Goal: Task Accomplishment & Management: Complete application form

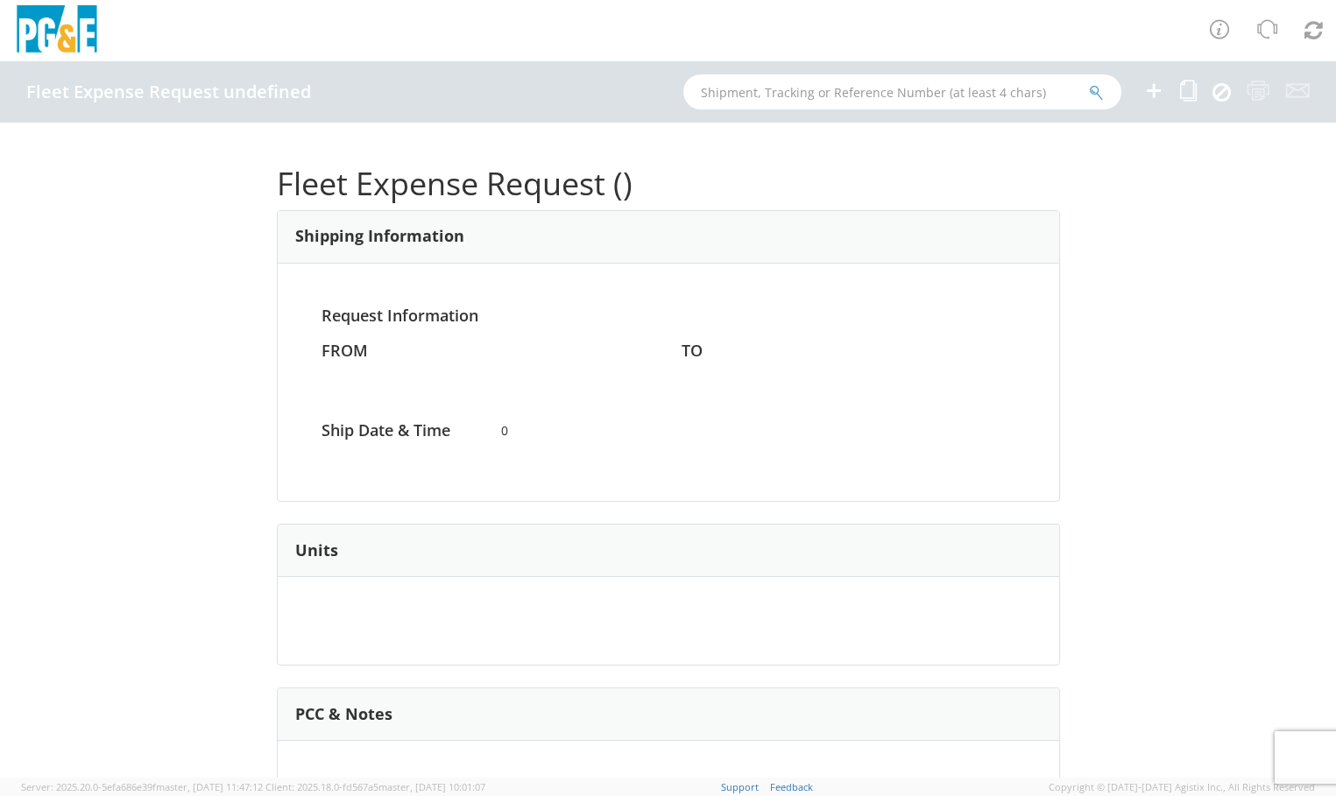
drag, startPoint x: 0, startPoint y: 0, endPoint x: 1084, endPoint y: 220, distance: 1106.5
click at [1084, 220] on div "Fleet Expense Request () Shipping Information Request Information FROM TO Ship …" at bounding box center [668, 450] width 1336 height 655
click at [1158, 87] on icon at bounding box center [1153, 91] width 21 height 22
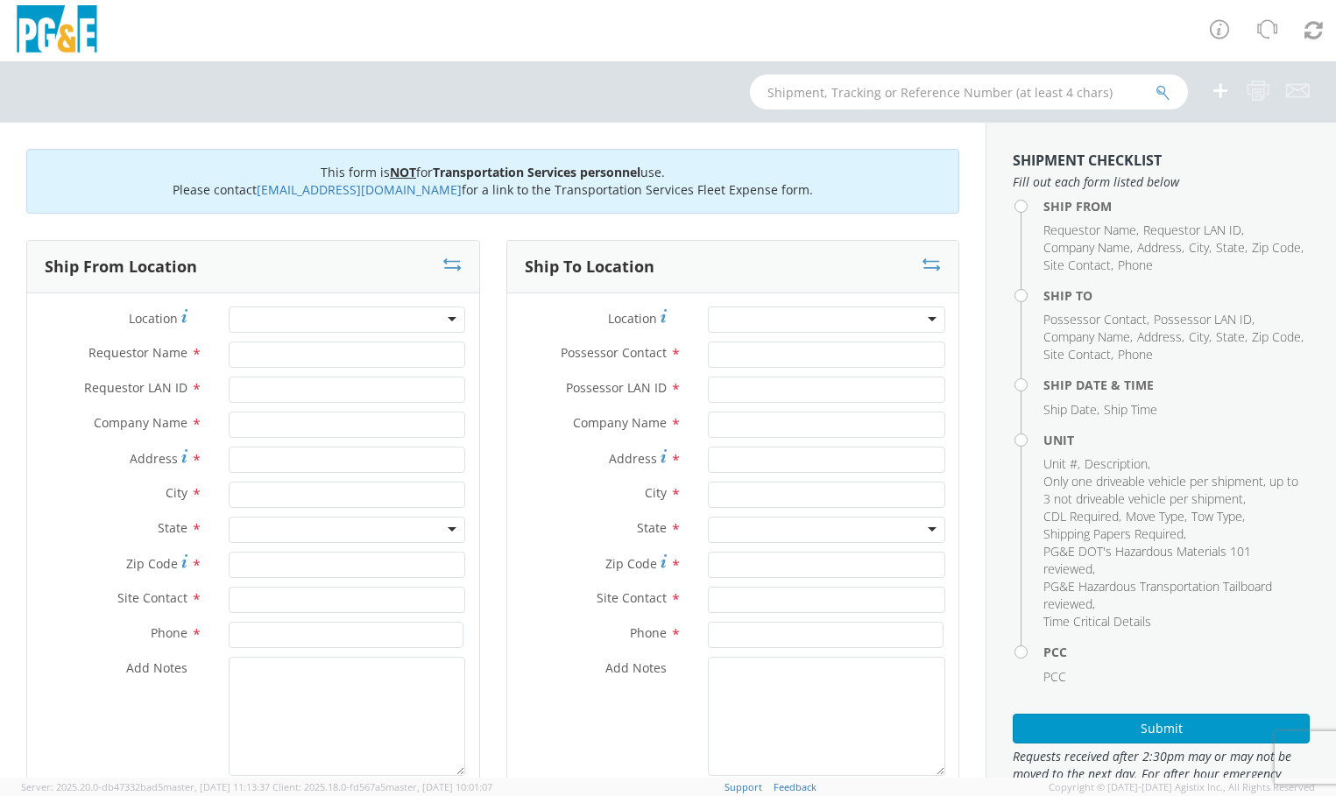
click at [443, 319] on div at bounding box center [347, 320] width 237 height 26
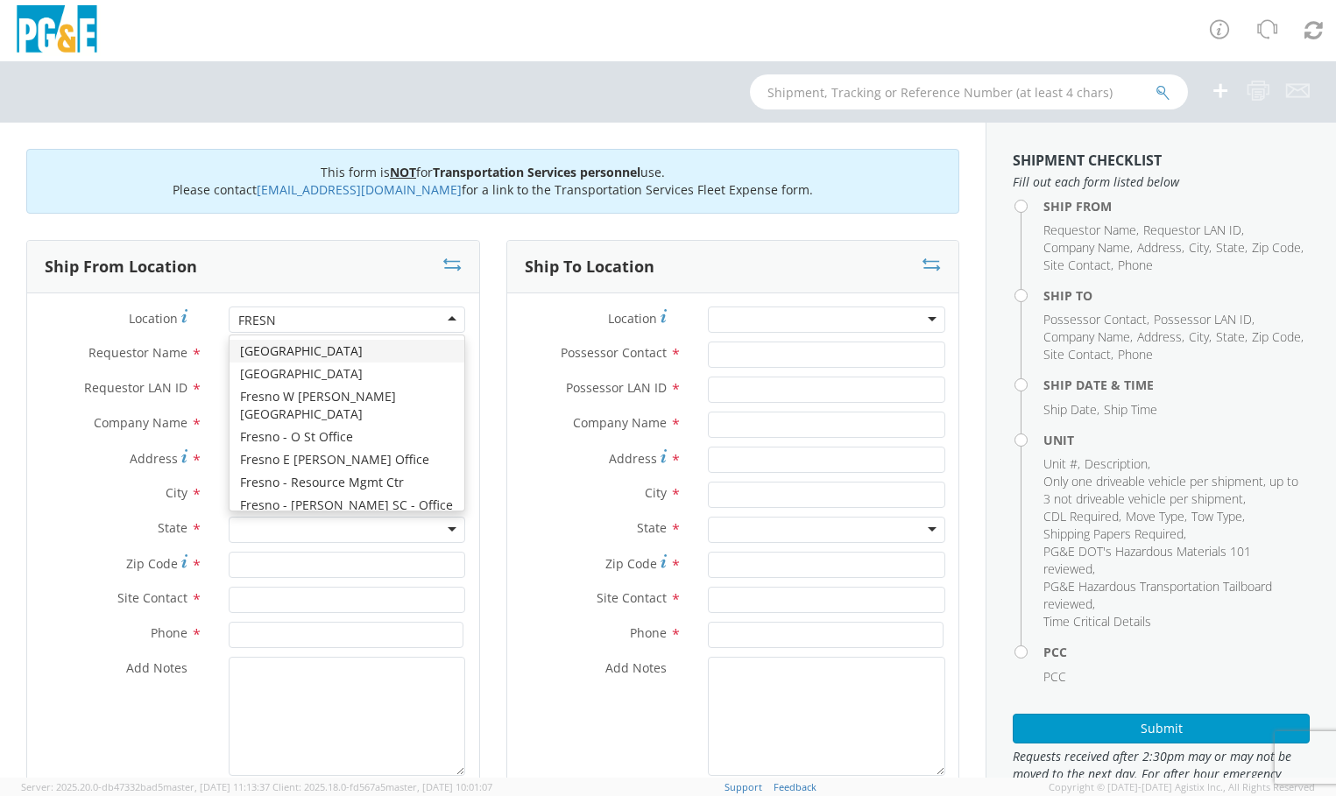
type input "[GEOGRAPHIC_DATA]"
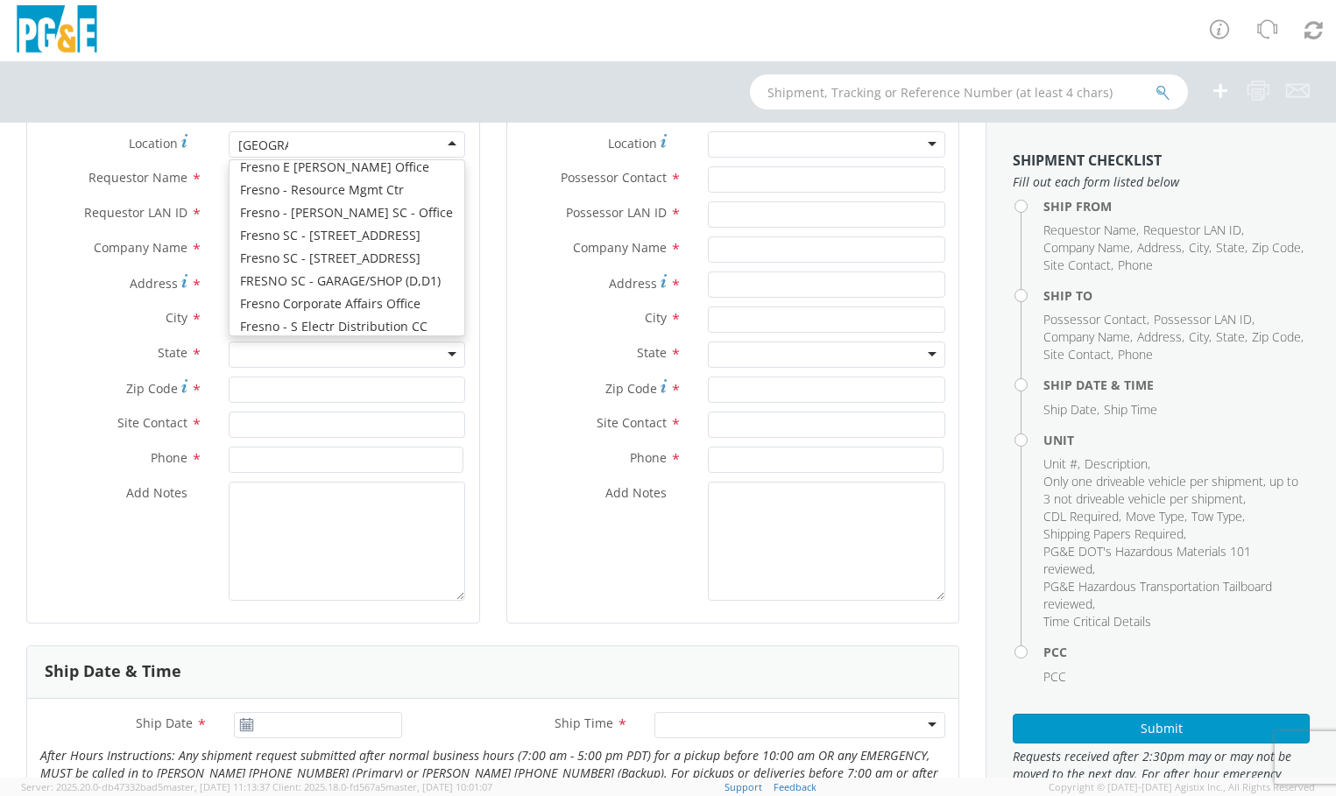
scroll to position [110, 0]
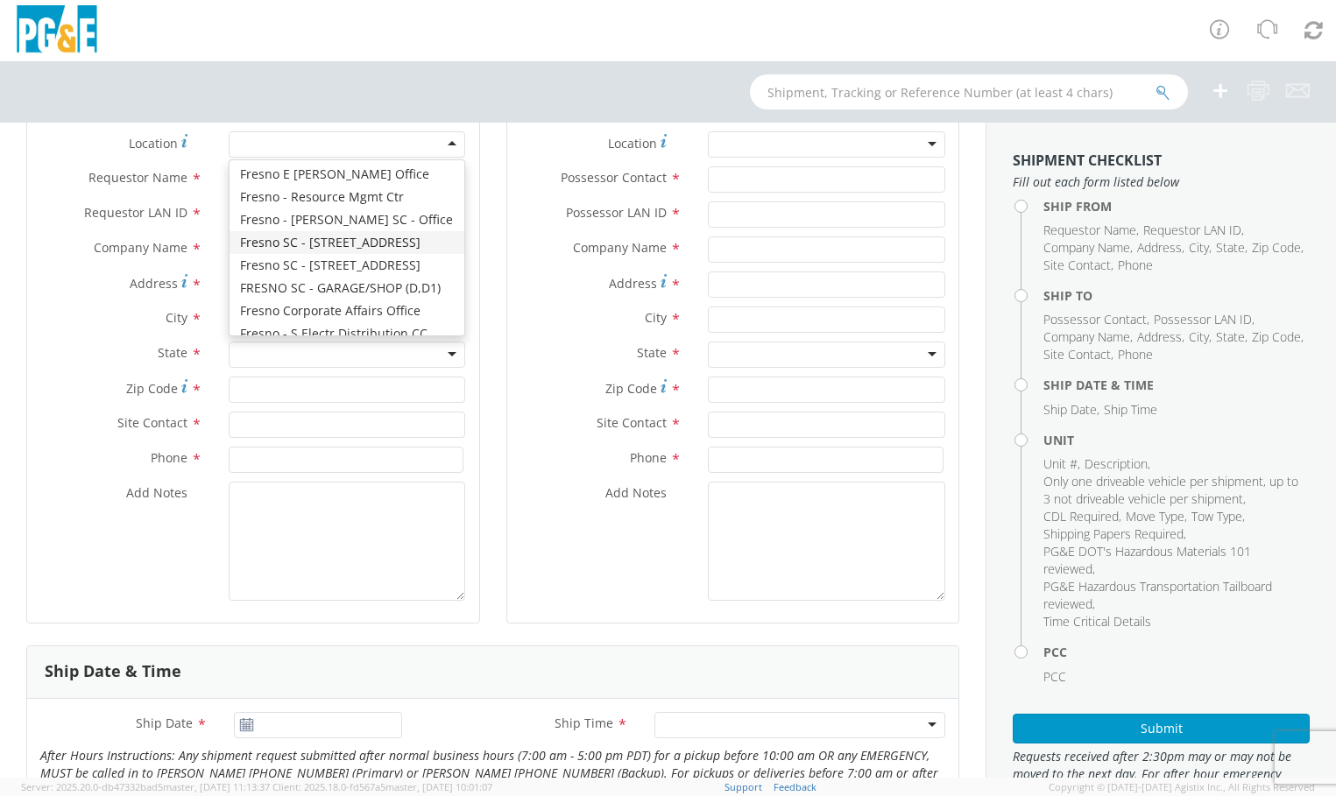
type input "PG&E"
type input "[STREET_ADDRESS]"
type input "[GEOGRAPHIC_DATA]"
type input "93725"
type input "[PHONE_NUMBER]"
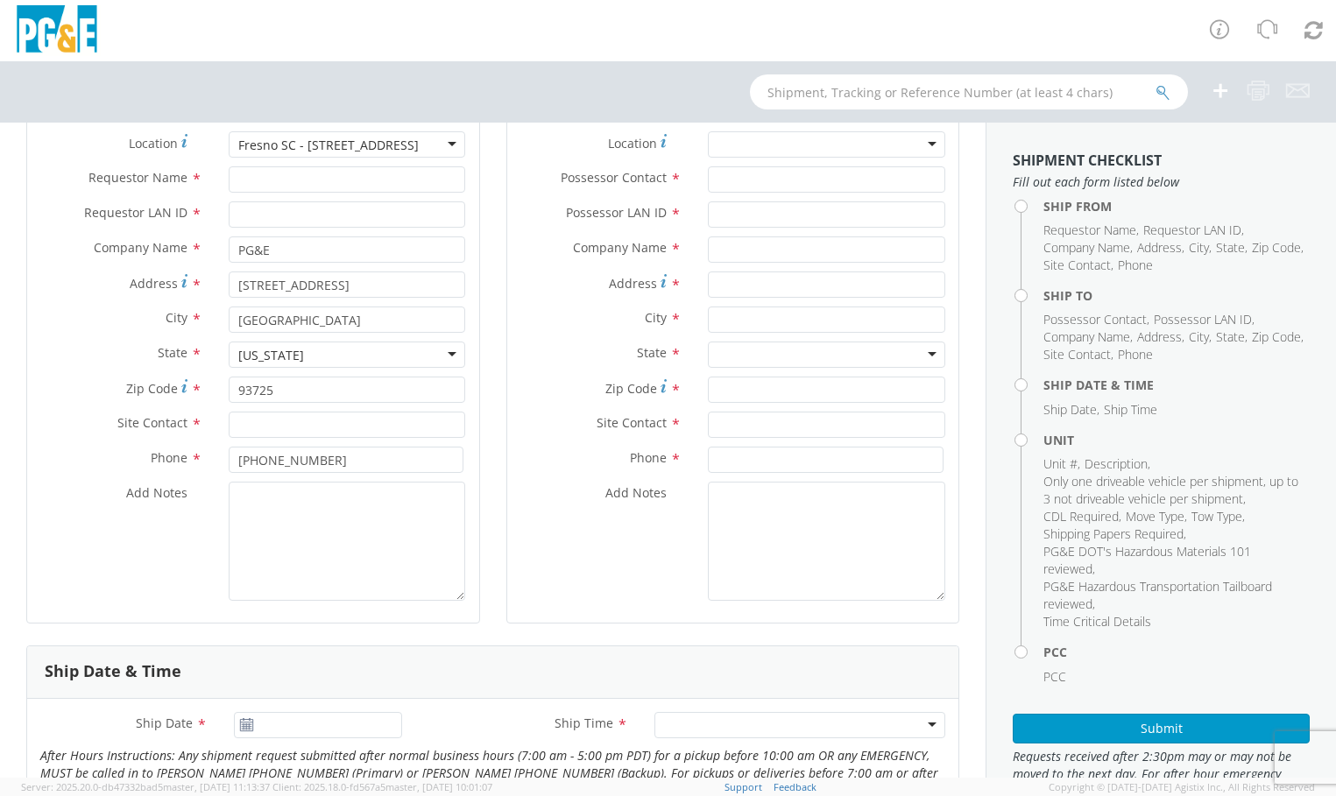
scroll to position [0, 0]
click at [311, 174] on input "Requestor Name *" at bounding box center [347, 179] width 237 height 26
paste input "[PERSON_NAME]"
type input "[PERSON_NAME]"
click at [734, 206] on input "Possessor LAN ID *" at bounding box center [826, 214] width 237 height 26
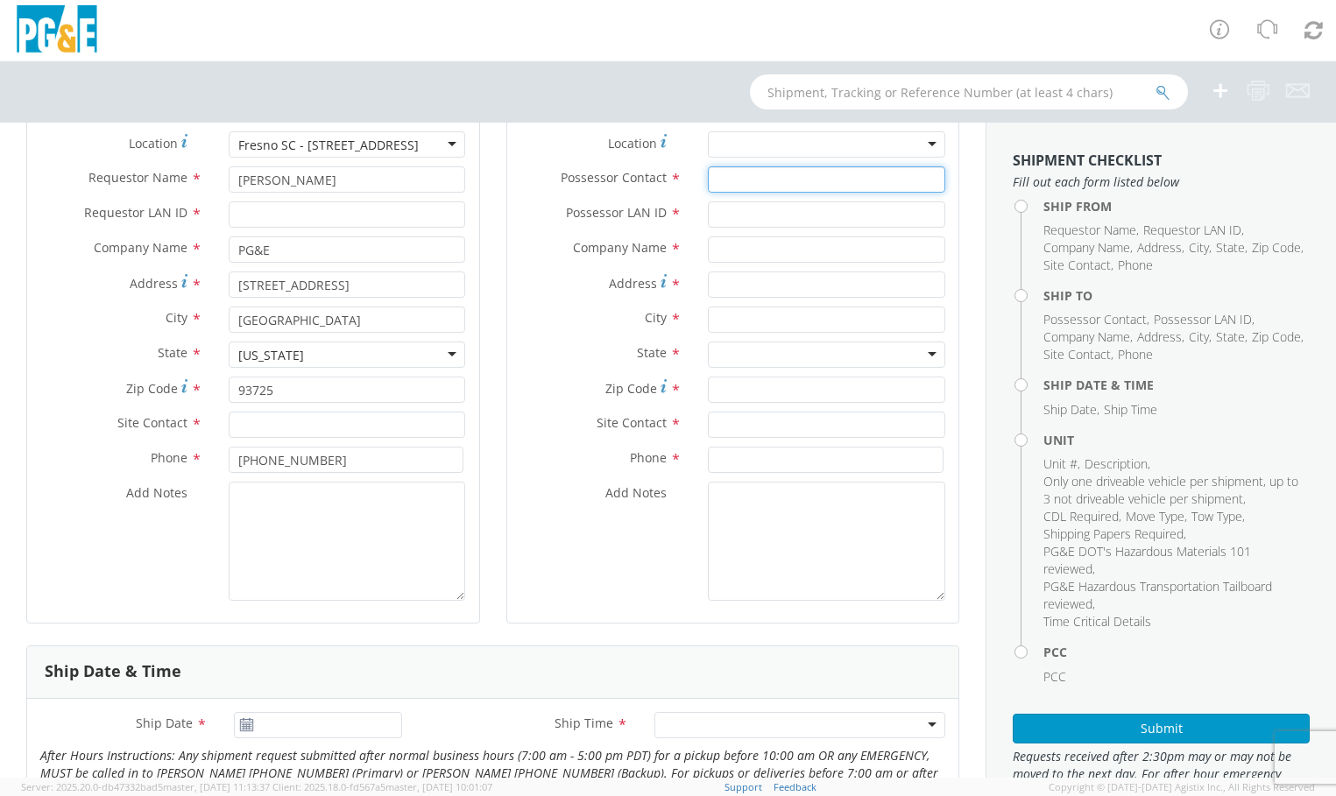
click at [759, 184] on input "Possessor Contact *" at bounding box center [826, 179] width 237 height 26
paste input "[PERSON_NAME]"
type input "[PERSON_NAME]"
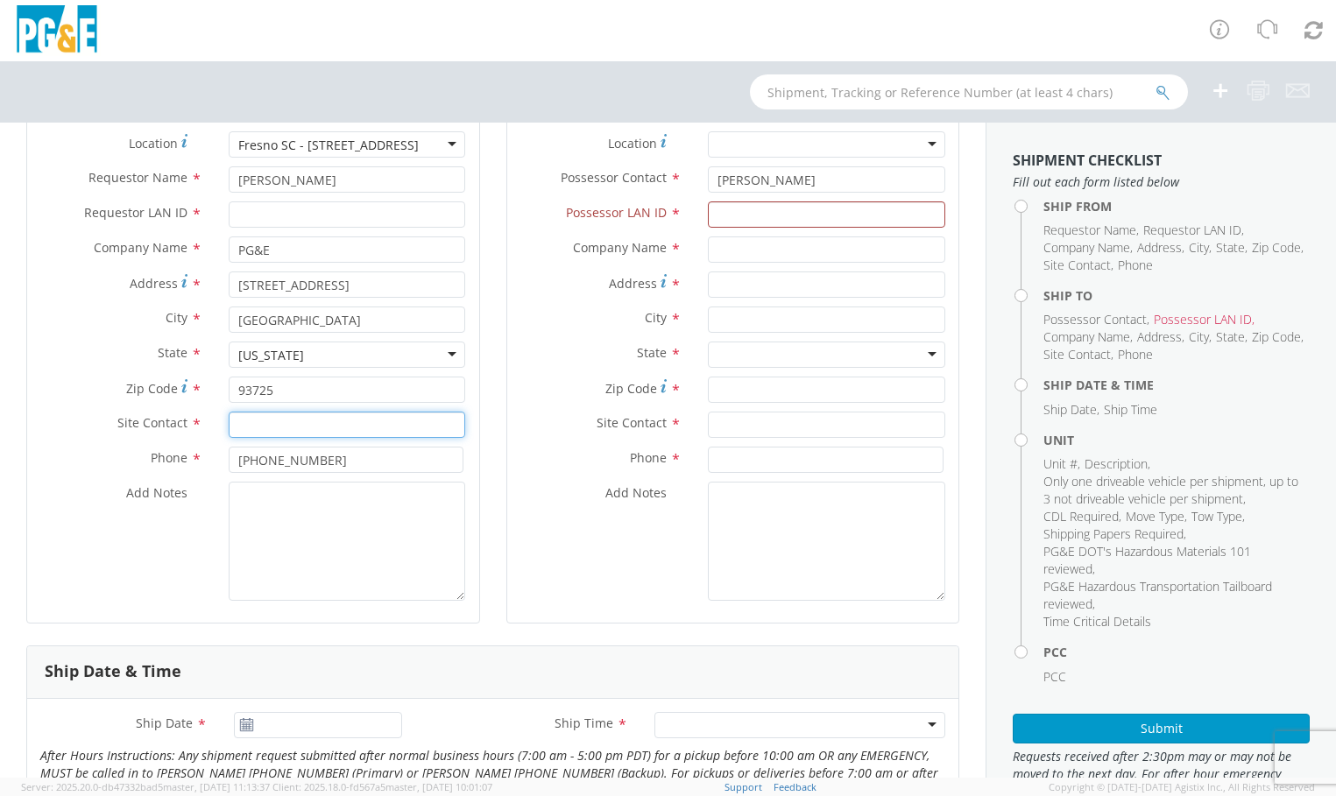
click at [250, 427] on input "text" at bounding box center [347, 425] width 237 height 26
paste input "[PERSON_NAME]"
type input "[PERSON_NAME]"
click at [813, 431] on input "text" at bounding box center [826, 425] width 237 height 26
paste input "[PERSON_NAME]"
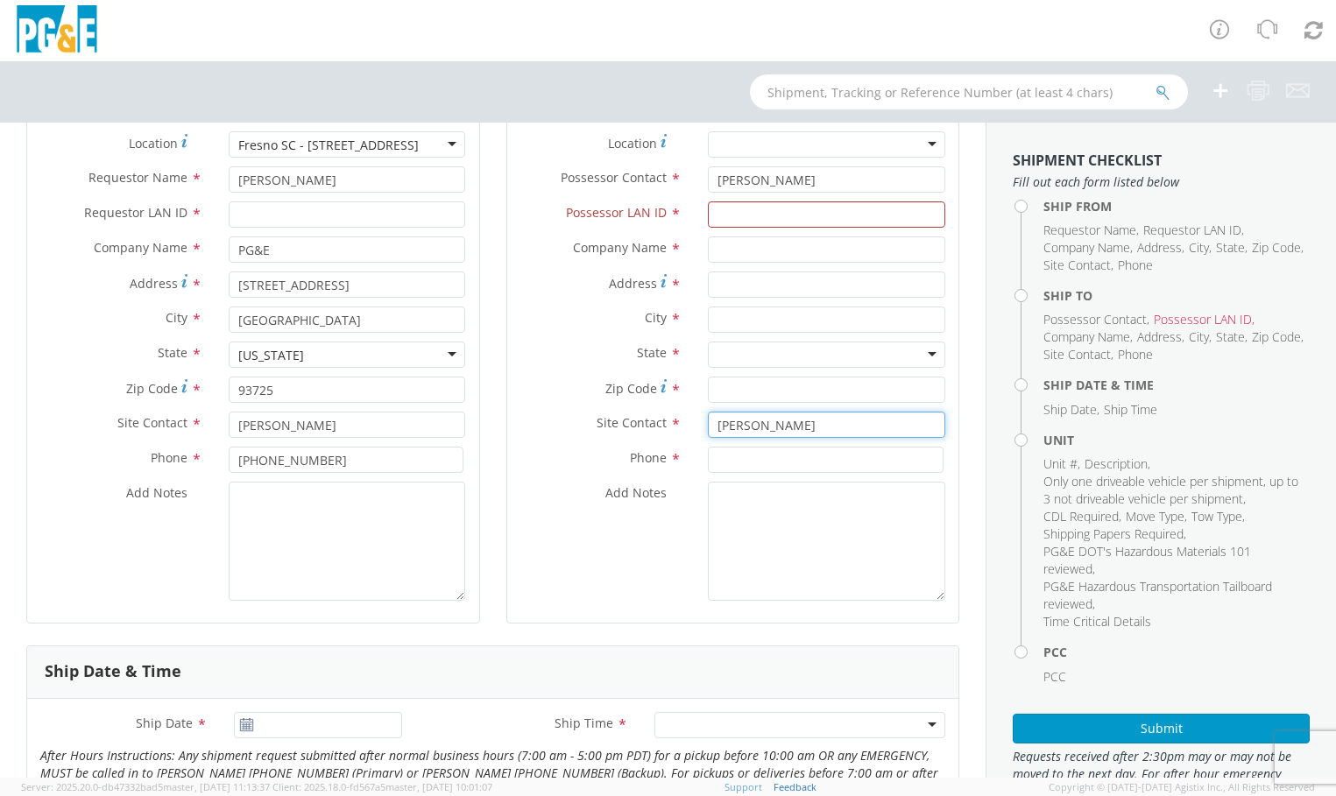
type input "[PERSON_NAME]"
click at [381, 212] on input "Requestor LAN ID *" at bounding box center [347, 214] width 237 height 26
paste input "ANG2"
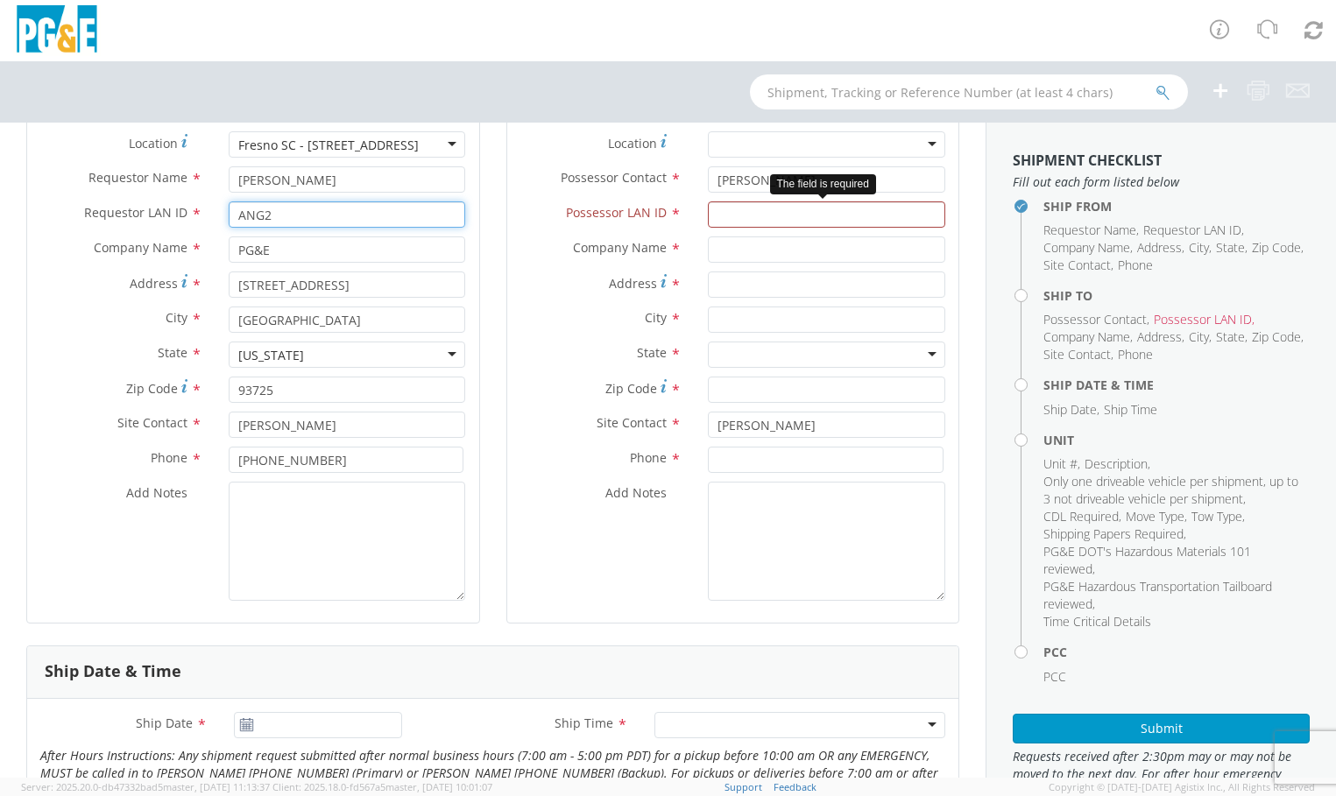
type input "ANG2"
click at [832, 220] on input "Possessor LAN ID *" at bounding box center [826, 214] width 237 height 26
paste input "ANG2"
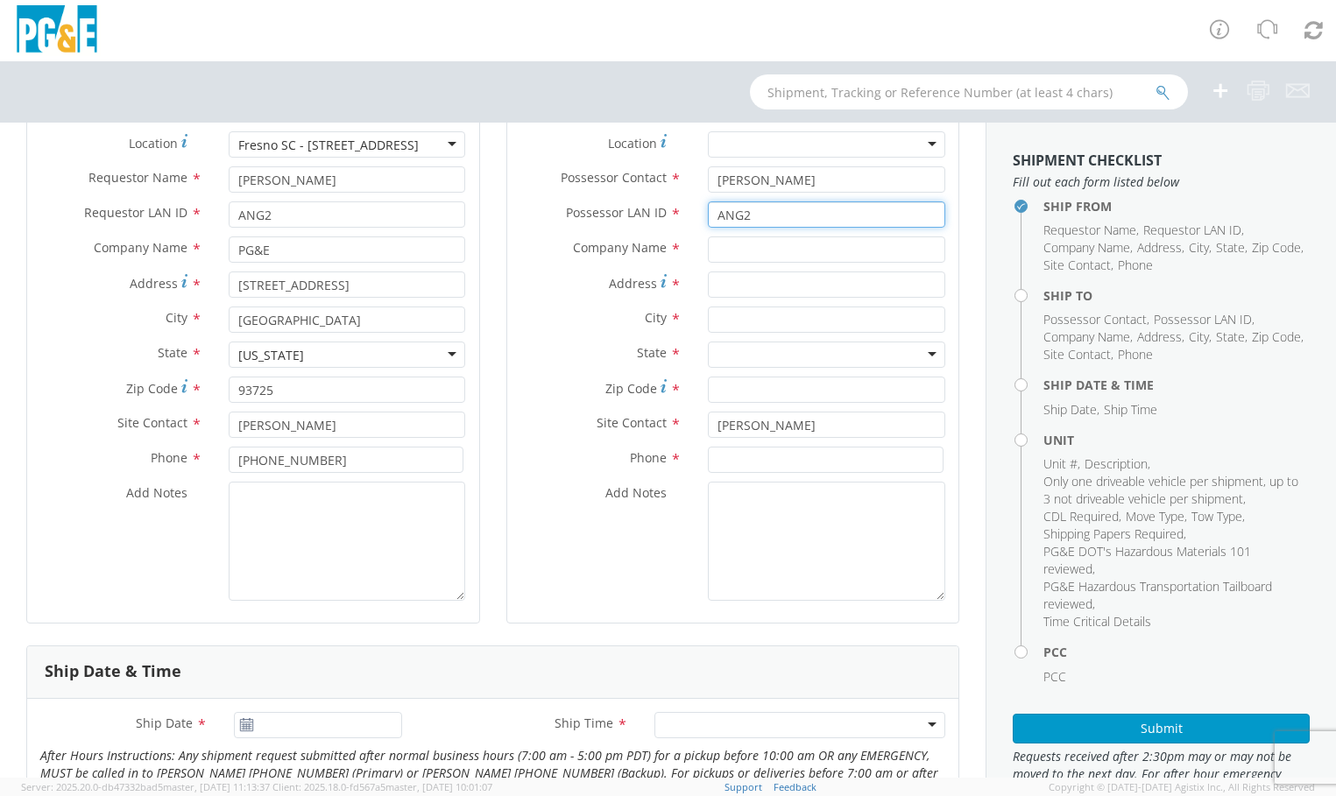
type input "ANG2"
click at [797, 259] on input "text" at bounding box center [826, 250] width 237 height 26
type input "PGE"
click at [507, 348] on label "State *" at bounding box center [601, 353] width 188 height 23
click at [1292, 429] on ul "Ship From Requestor Name , Requestor LAN ID , Company Name , Address , City , S…" at bounding box center [1161, 441] width 297 height 501
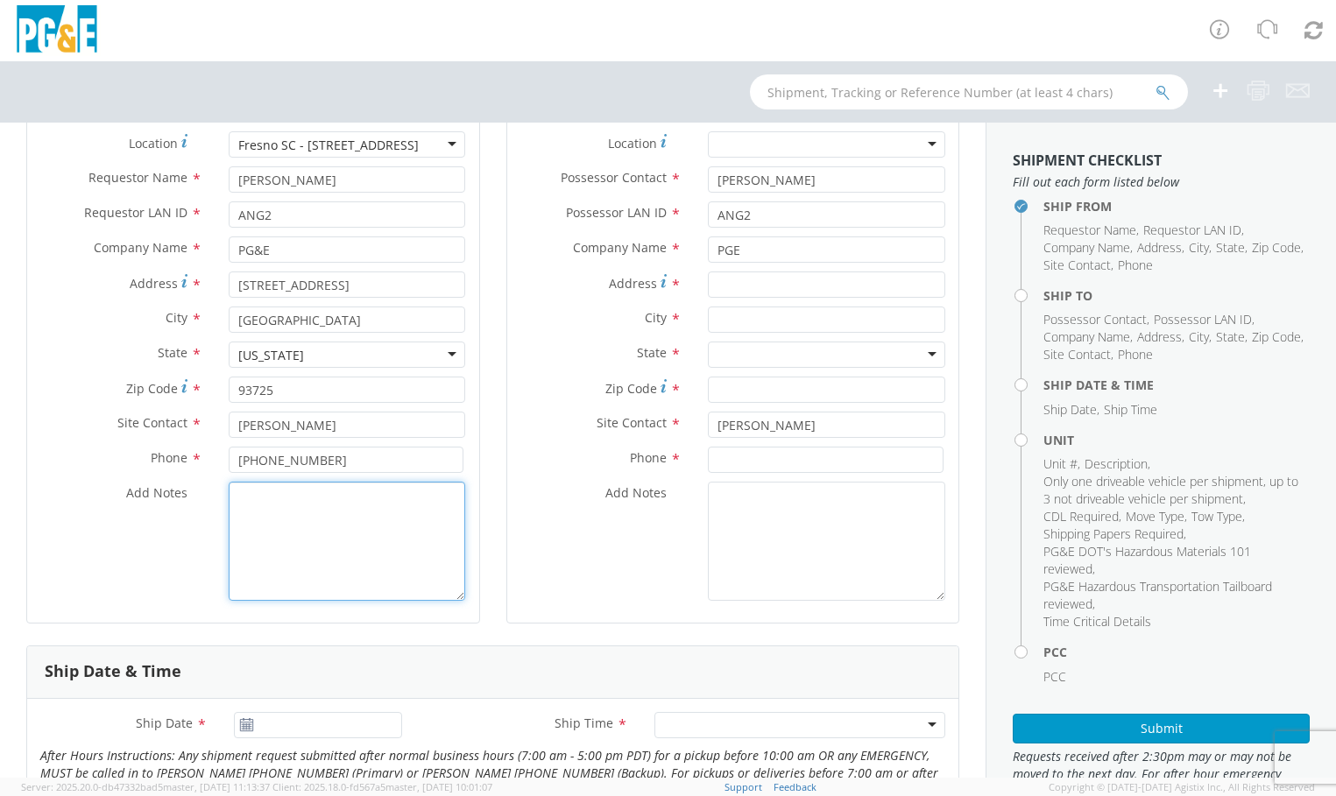
click at [392, 547] on textarea "Add Notes *" at bounding box center [347, 541] width 237 height 119
paste textarea "PLEASE USE [PERSON_NAME] TO MAKE MOVE; PM XXXXXXXX"
drag, startPoint x: 325, startPoint y: 525, endPoint x: 257, endPoint y: 524, distance: 68.3
click at [257, 524] on textarea "PLEASE USE [PERSON_NAME] TO MAKE MOVE; PM XXXXXXXX" at bounding box center [347, 541] width 237 height 119
paste textarea "[PHONE_NUMBER]"
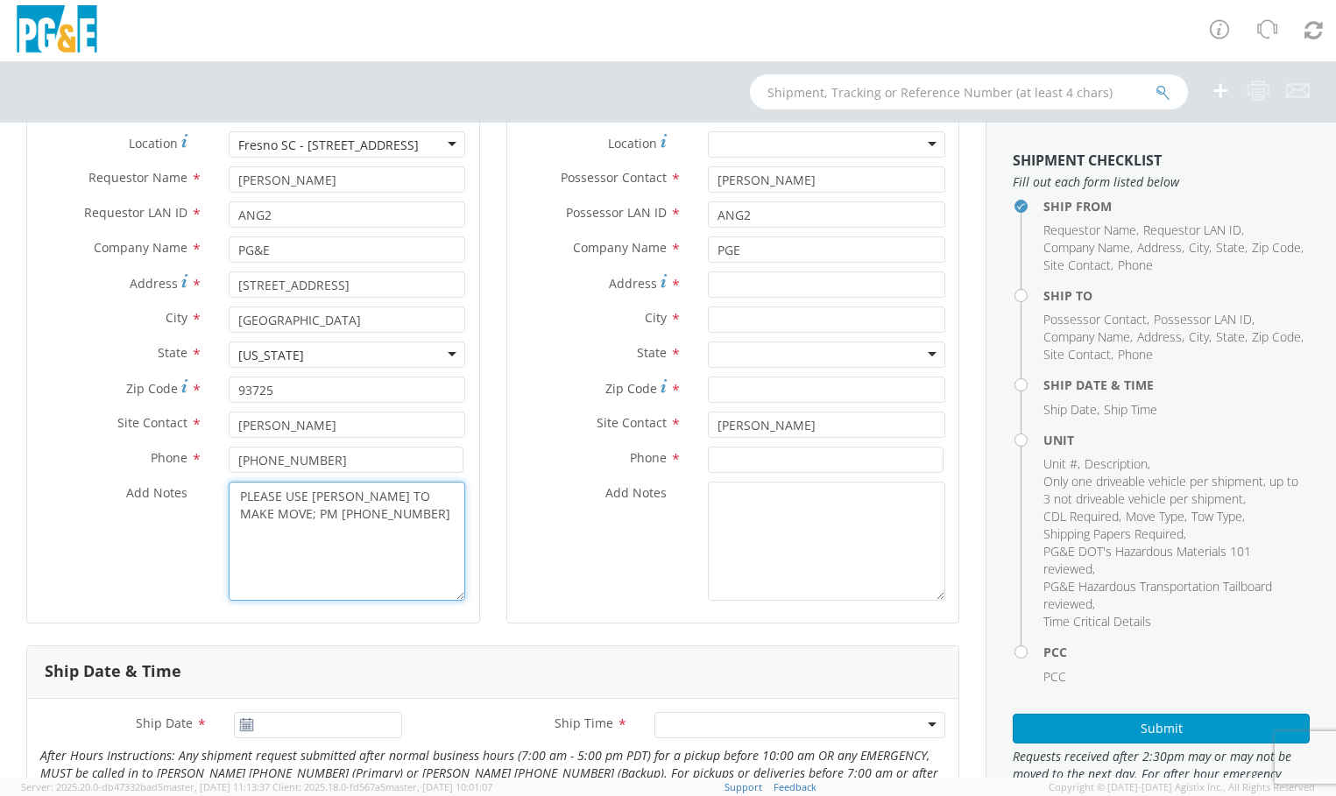
type textarea "PLEASE USE [PERSON_NAME] TO MAKE MOVE; PM [PHONE_NUMBER]"
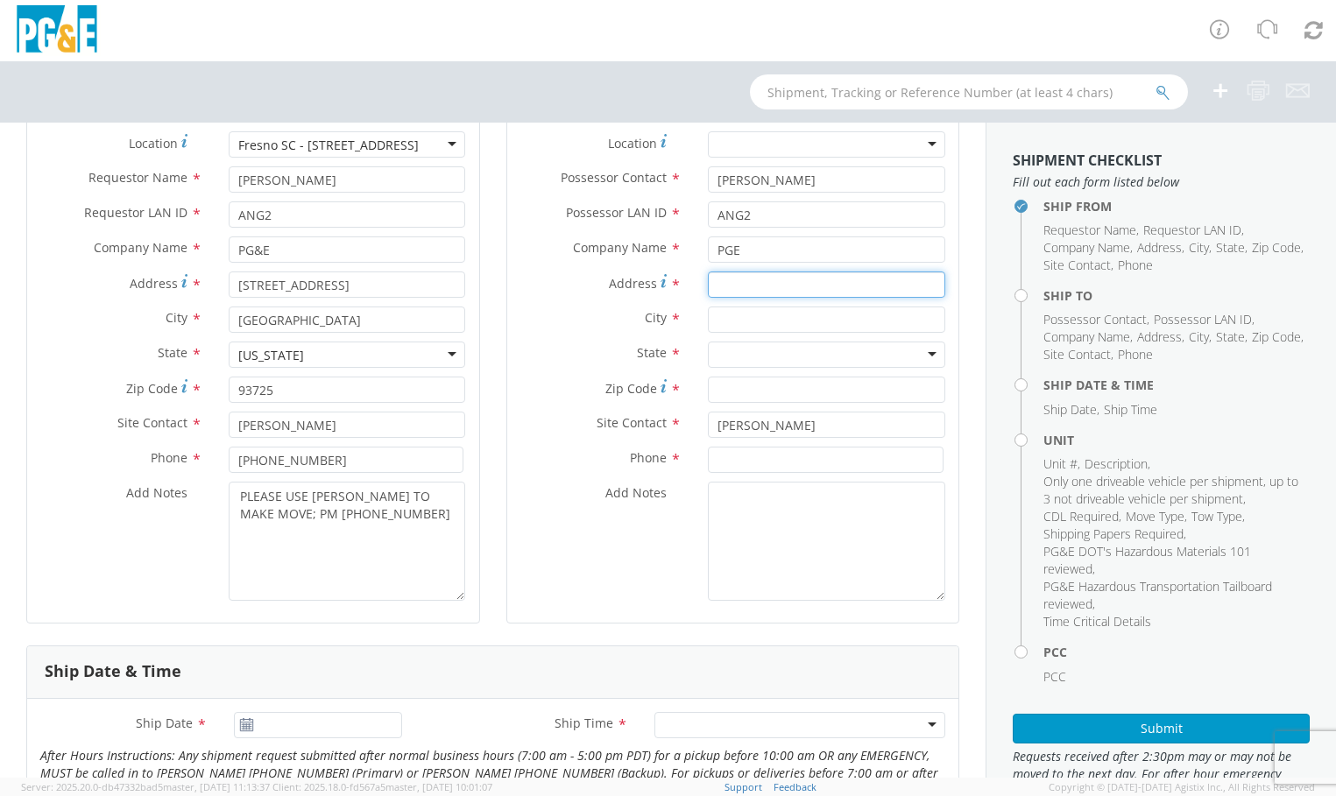
click at [738, 281] on input "Address *" at bounding box center [826, 285] width 237 height 26
paste input "3144 E Rialto"
type input "3144 E Rialto"
click at [744, 325] on input "text" at bounding box center [826, 320] width 237 height 26
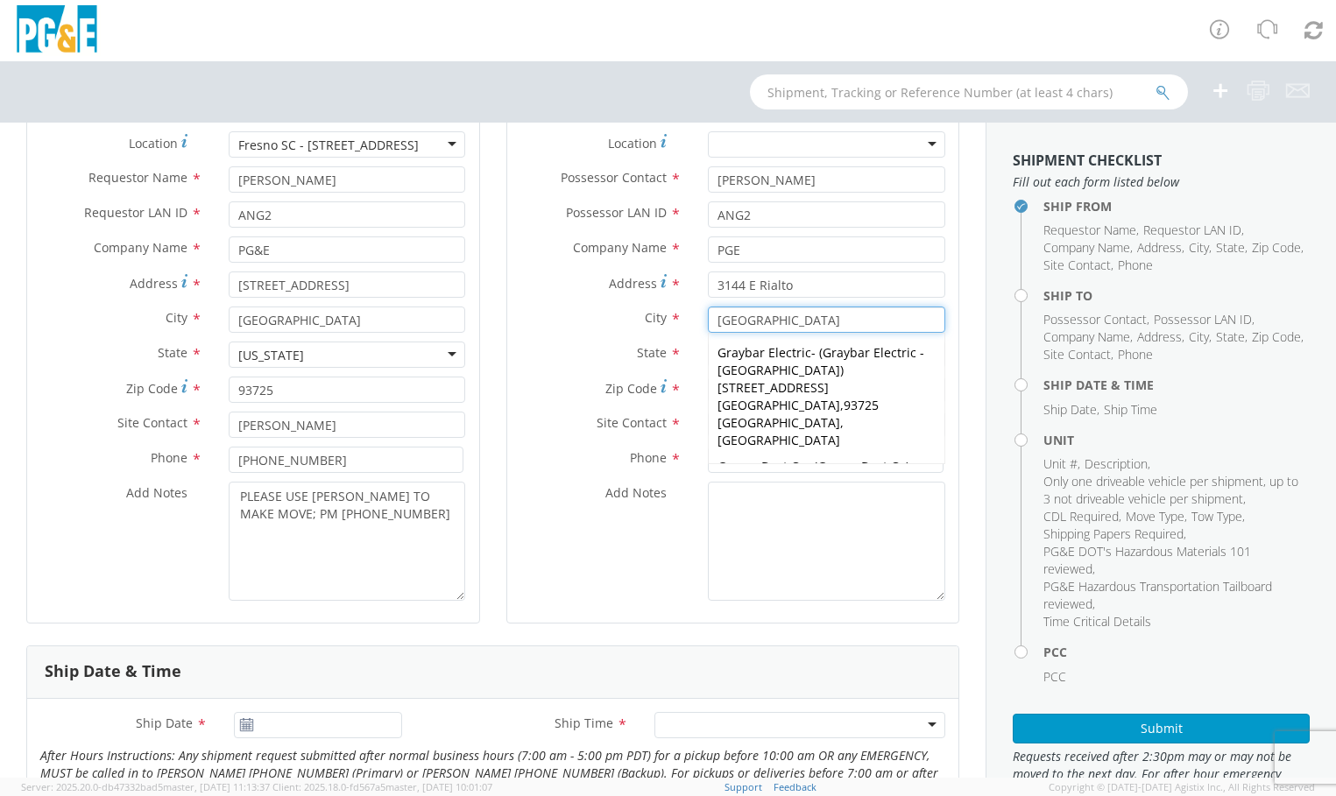
type input "[GEOGRAPHIC_DATA]"
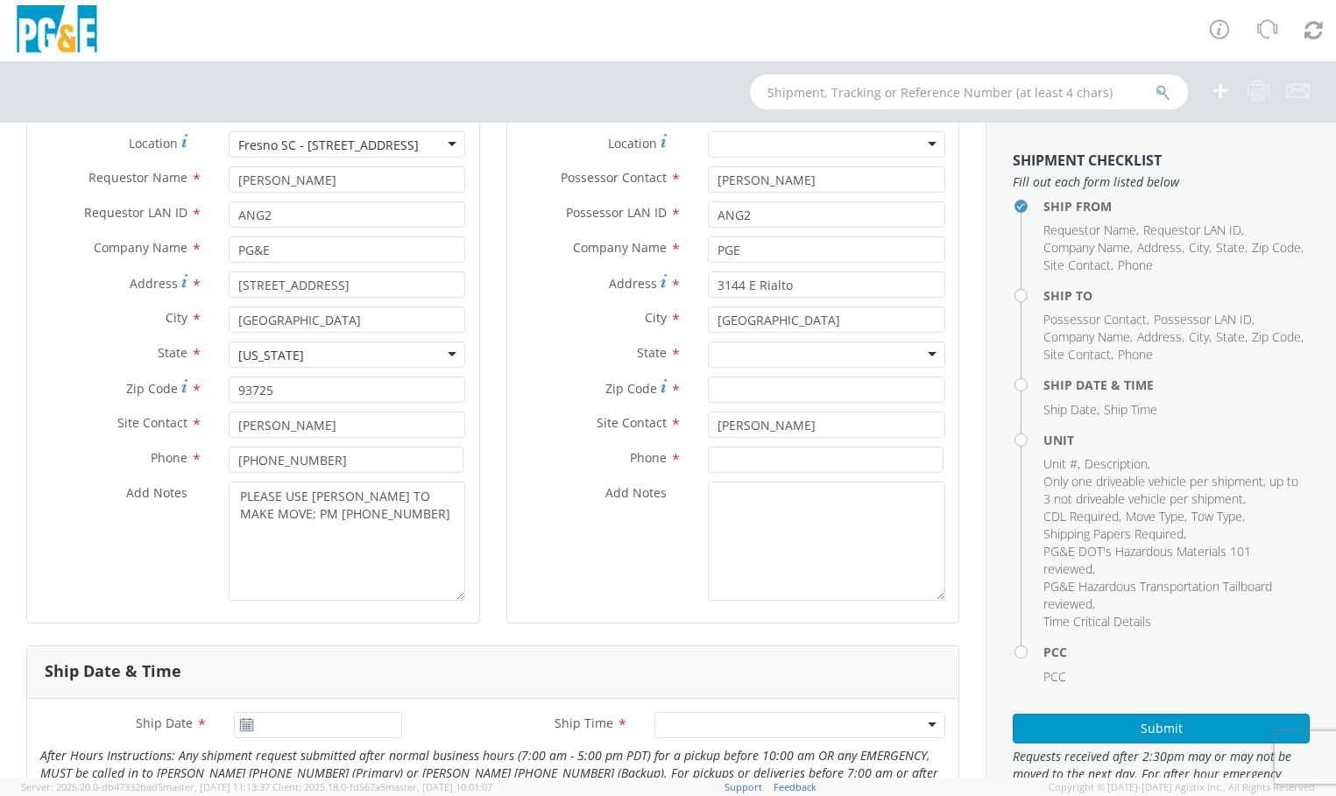
click at [521, 327] on label "City *" at bounding box center [601, 318] width 188 height 23
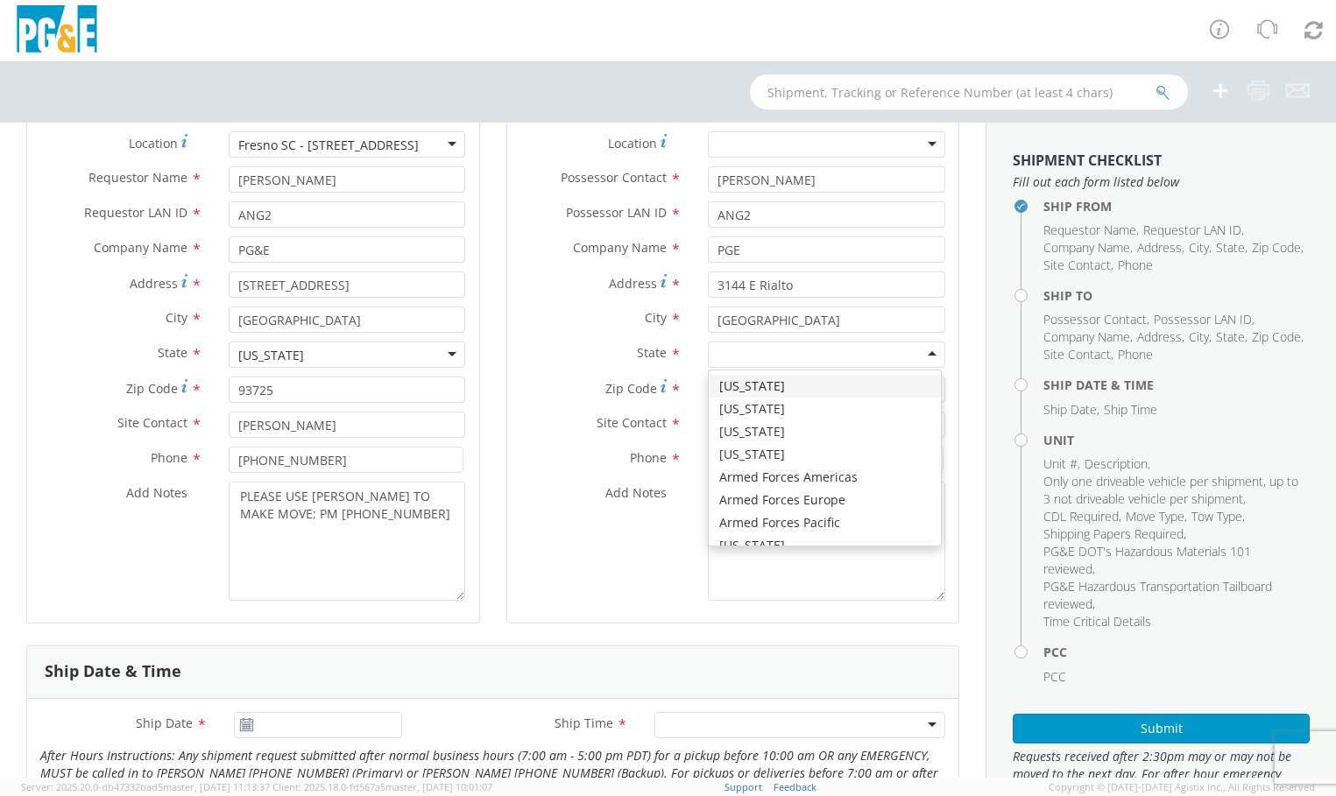
click at [732, 358] on div at bounding box center [826, 355] width 237 height 26
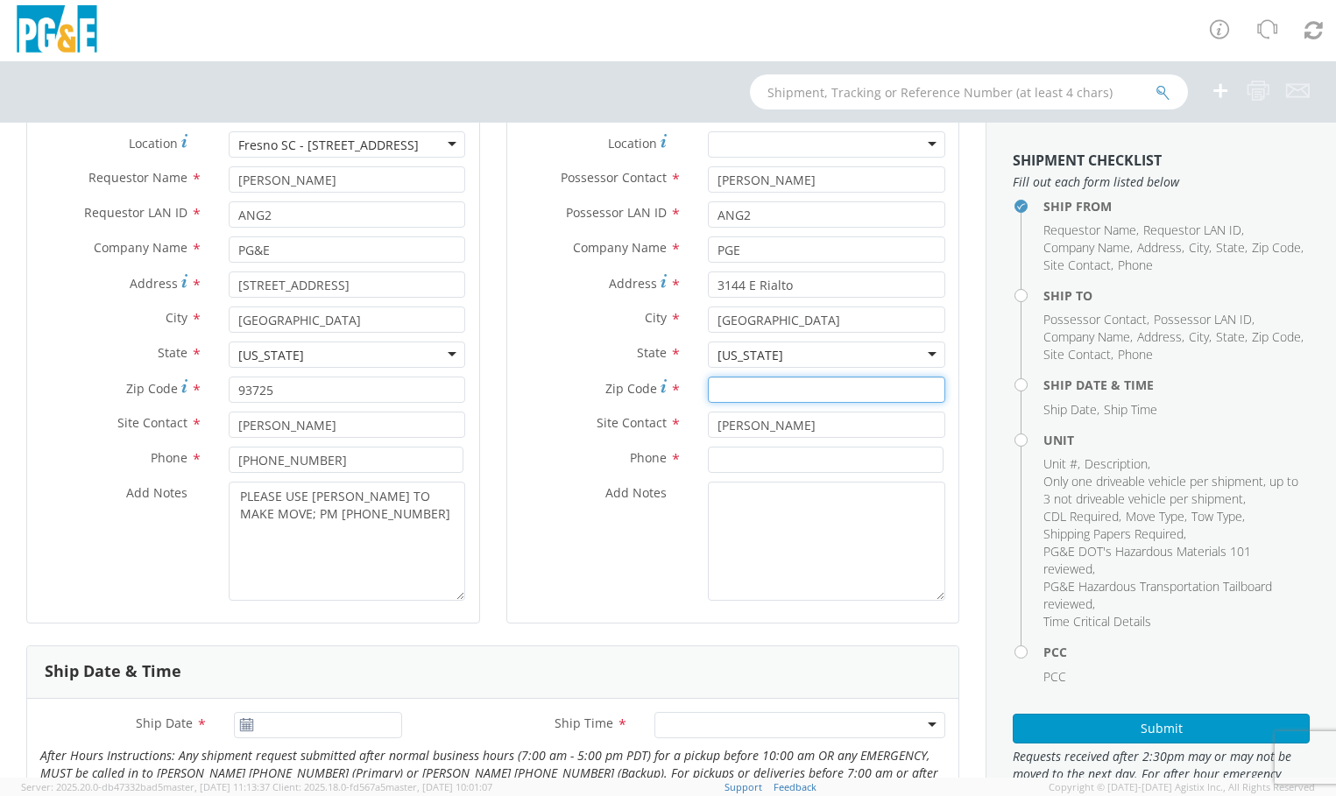
click at [760, 392] on input "Zip Code *" at bounding box center [826, 390] width 237 height 26
type input "93727"
click at [805, 456] on input at bounding box center [826, 460] width 236 height 26
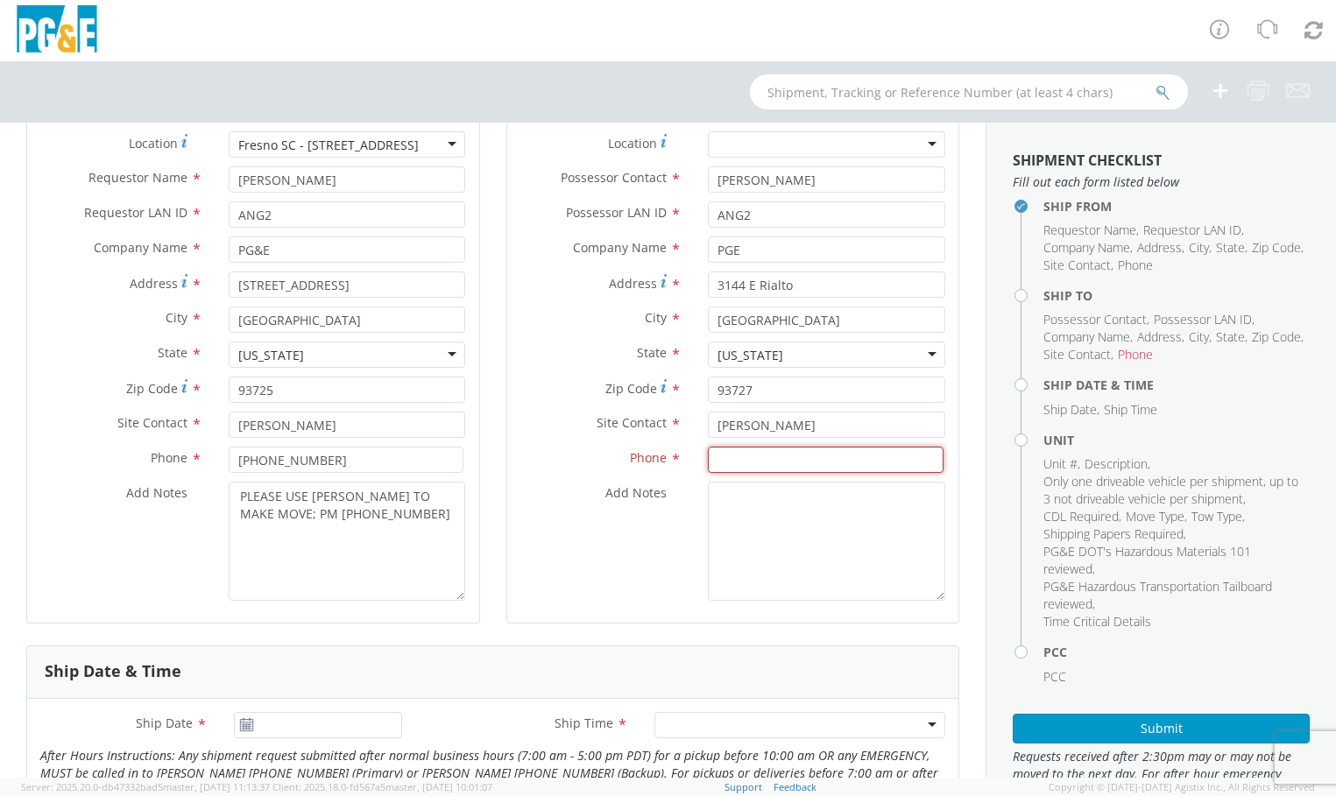
click at [855, 460] on input at bounding box center [826, 460] width 236 height 26
paste input "[PHONE_NUMBER]"
type input "[PHONE_NUMBER]"
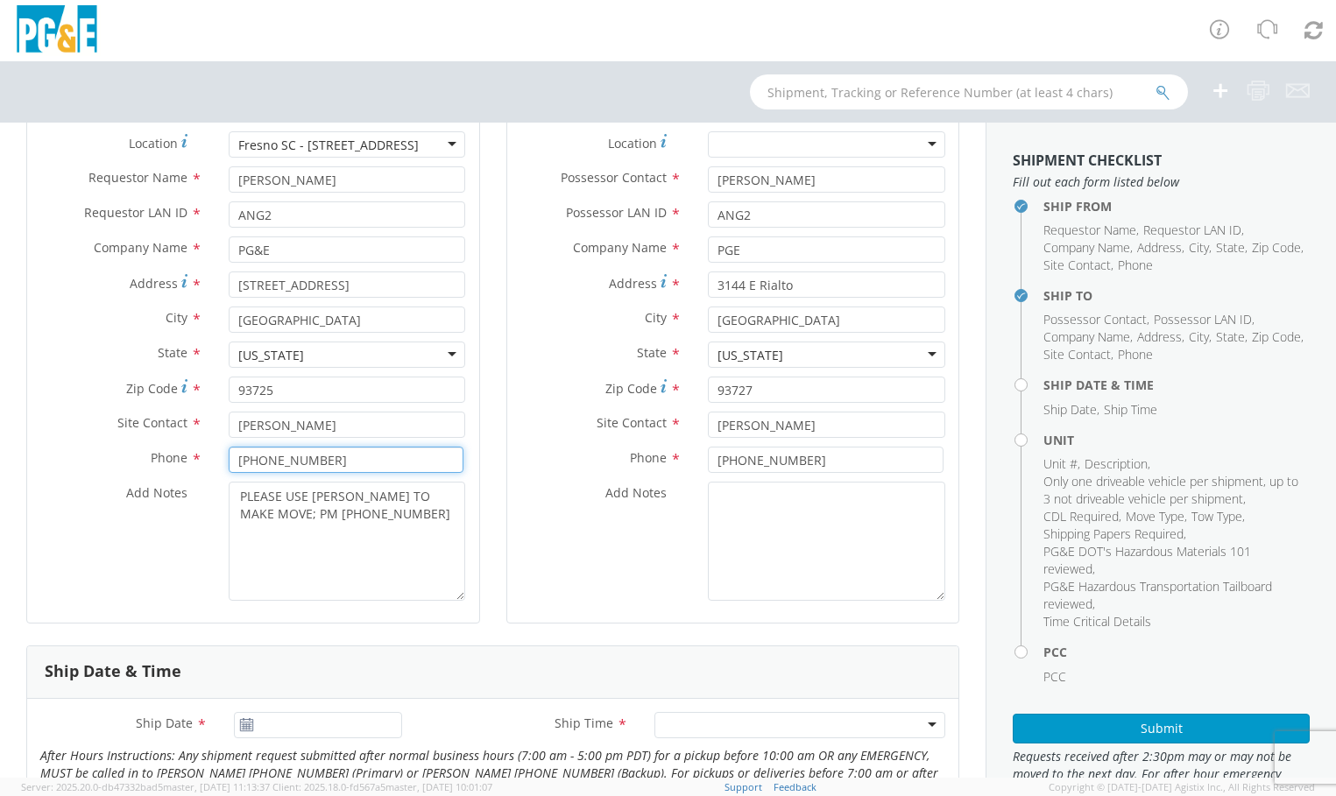
drag, startPoint x: 328, startPoint y: 466, endPoint x: 224, endPoint y: 457, distance: 103.7
click at [224, 457] on div "[PHONE_NUMBER]" at bounding box center [347, 460] width 264 height 26
paste input "[PHONE_NUMBER]"
type input "[PHONE_NUMBER]"
click at [635, 570] on div "Add Notes *" at bounding box center [733, 541] width 452 height 119
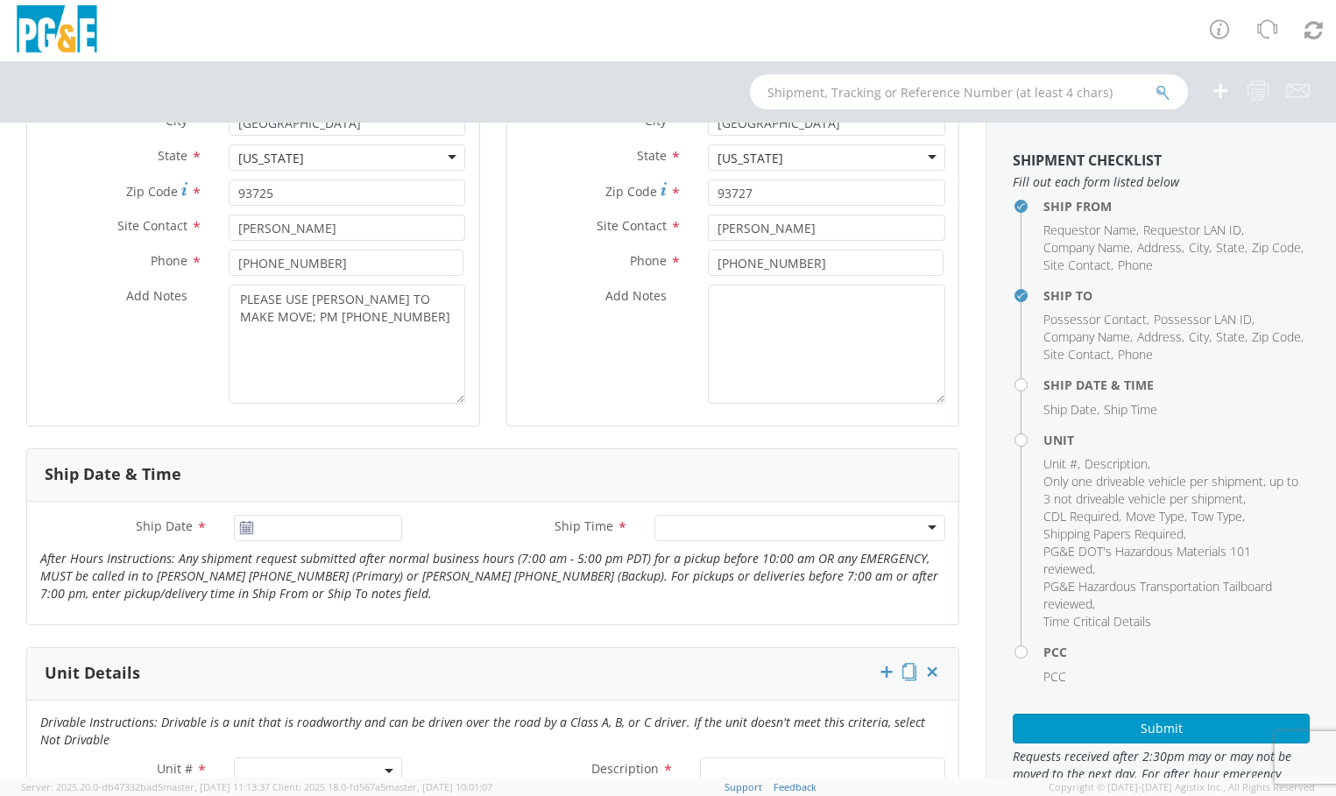
scroll to position [438, 0]
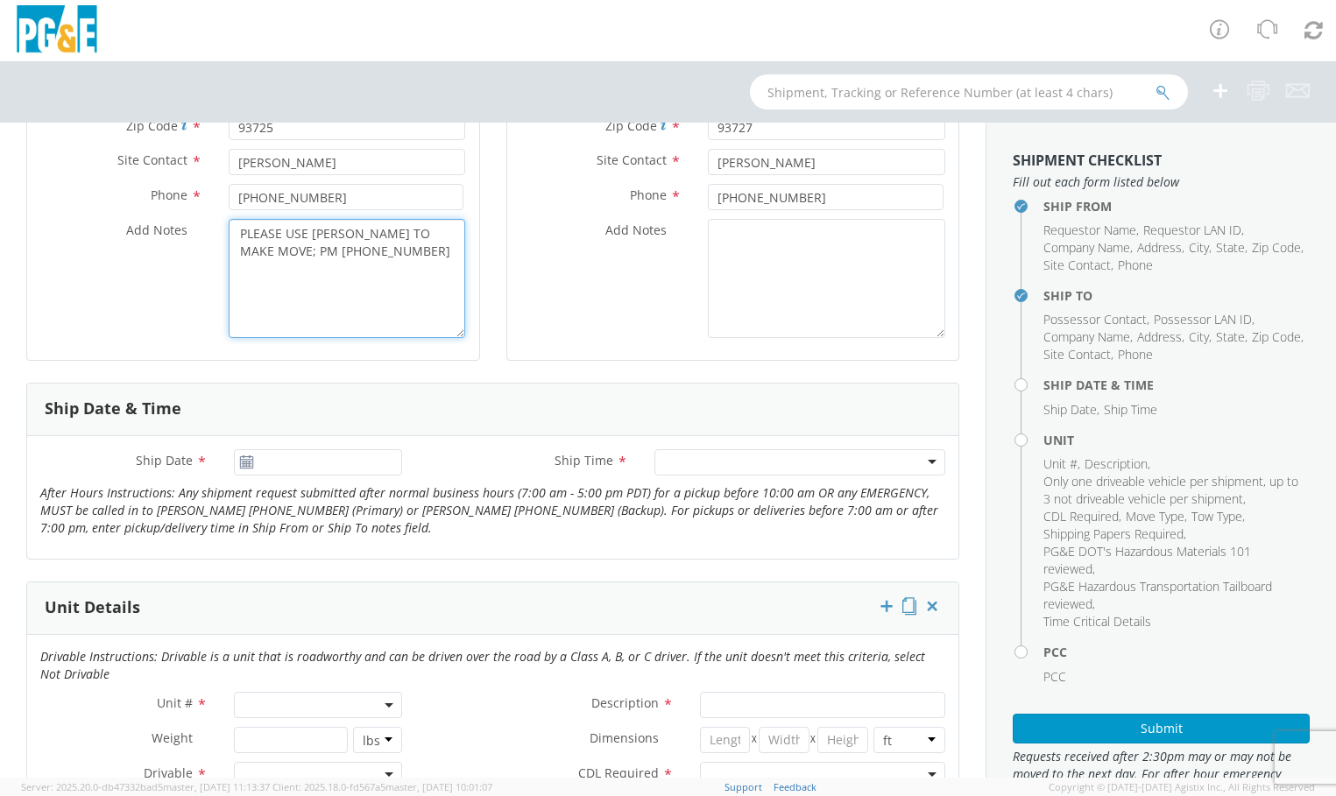
drag, startPoint x: 364, startPoint y: 248, endPoint x: 259, endPoint y: 248, distance: 105.1
click at [259, 248] on textarea "PLEASE USE [PERSON_NAME] TO MAKE MOVE; PM [PHONE_NUMBER]" at bounding box center [347, 278] width 237 height 119
drag, startPoint x: 350, startPoint y: 251, endPoint x: 257, endPoint y: 252, distance: 92.9
click at [257, 252] on textarea "PLEASE USE [PERSON_NAME] TO MAKE MOVE; PM [PHONE_NUMBER]" at bounding box center [347, 278] width 237 height 119
paste textarea "35674494"
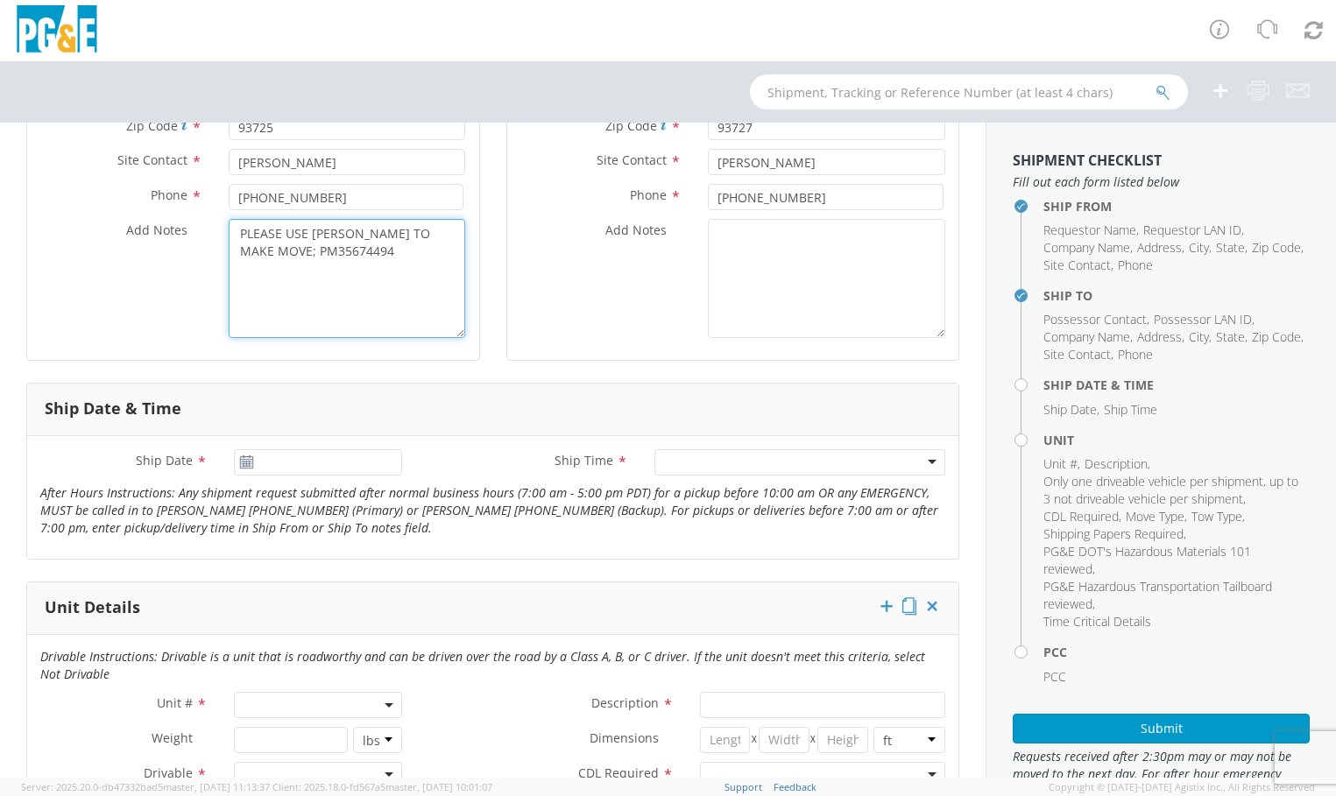
click at [253, 251] on textarea "PLEASE USE [PERSON_NAME] TO MAKE MOVE; PM35674494" at bounding box center [347, 278] width 237 height 119
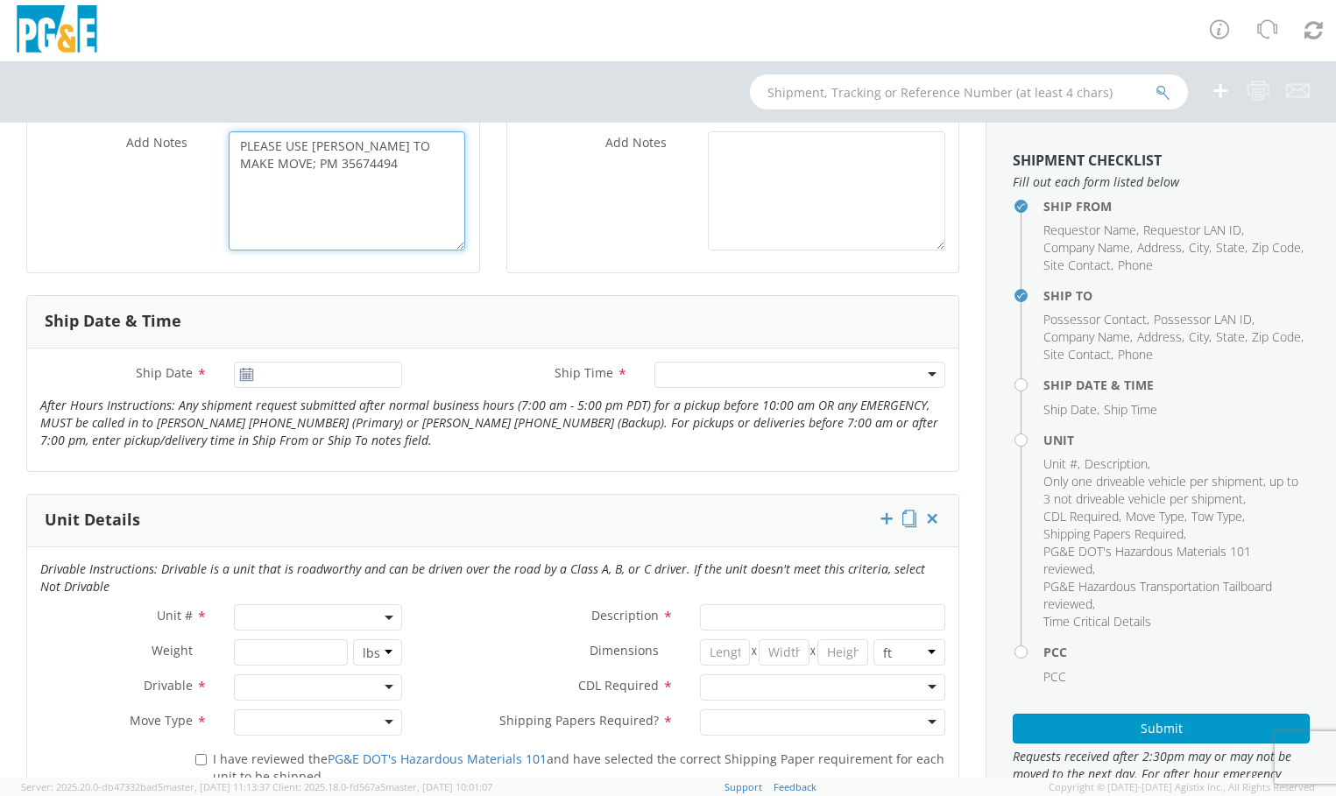
scroll to position [613, 0]
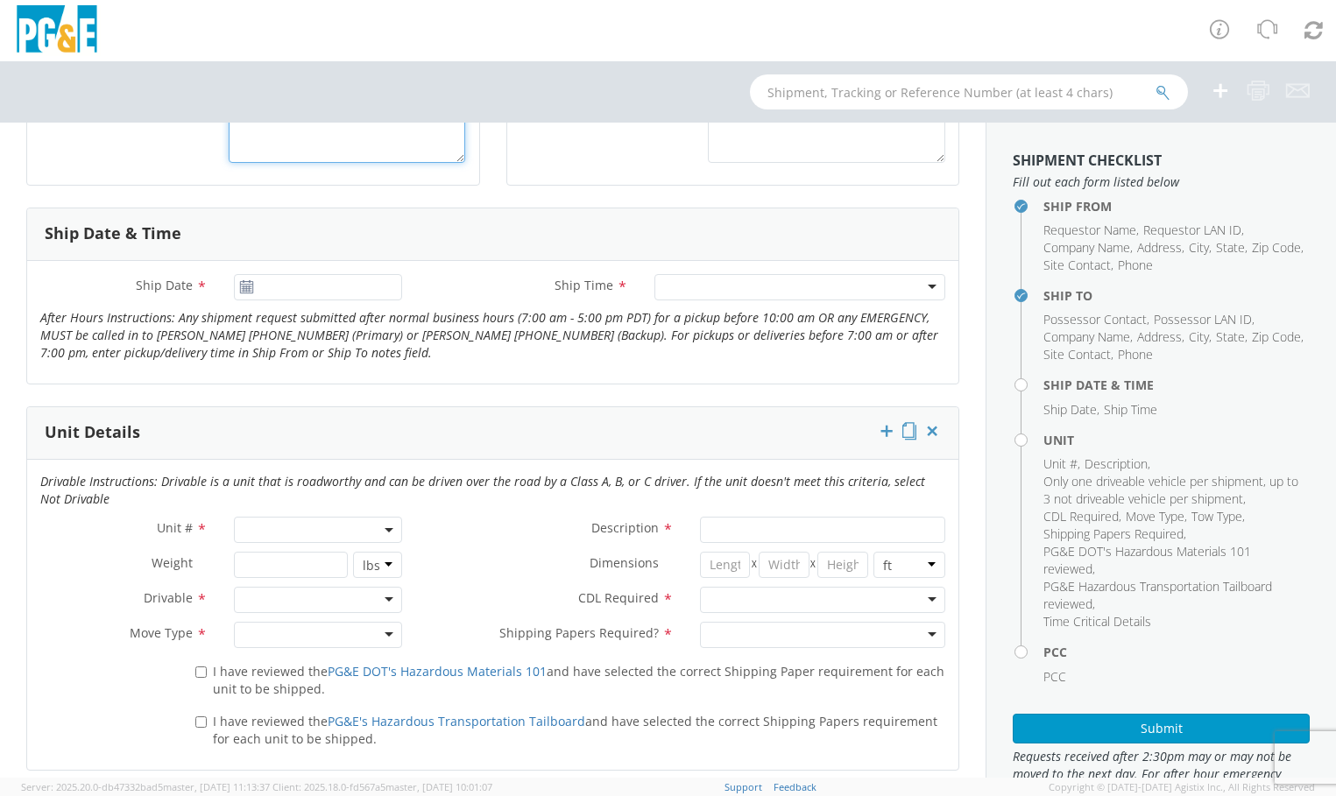
type textarea "PLEASE USE [PERSON_NAME] TO MAKE MOVE; PM 35674494"
click at [247, 282] on use at bounding box center [247, 286] width 12 height 12
click at [246, 285] on icon at bounding box center [246, 287] width 15 height 14
click at [245, 292] on icon at bounding box center [246, 287] width 15 height 14
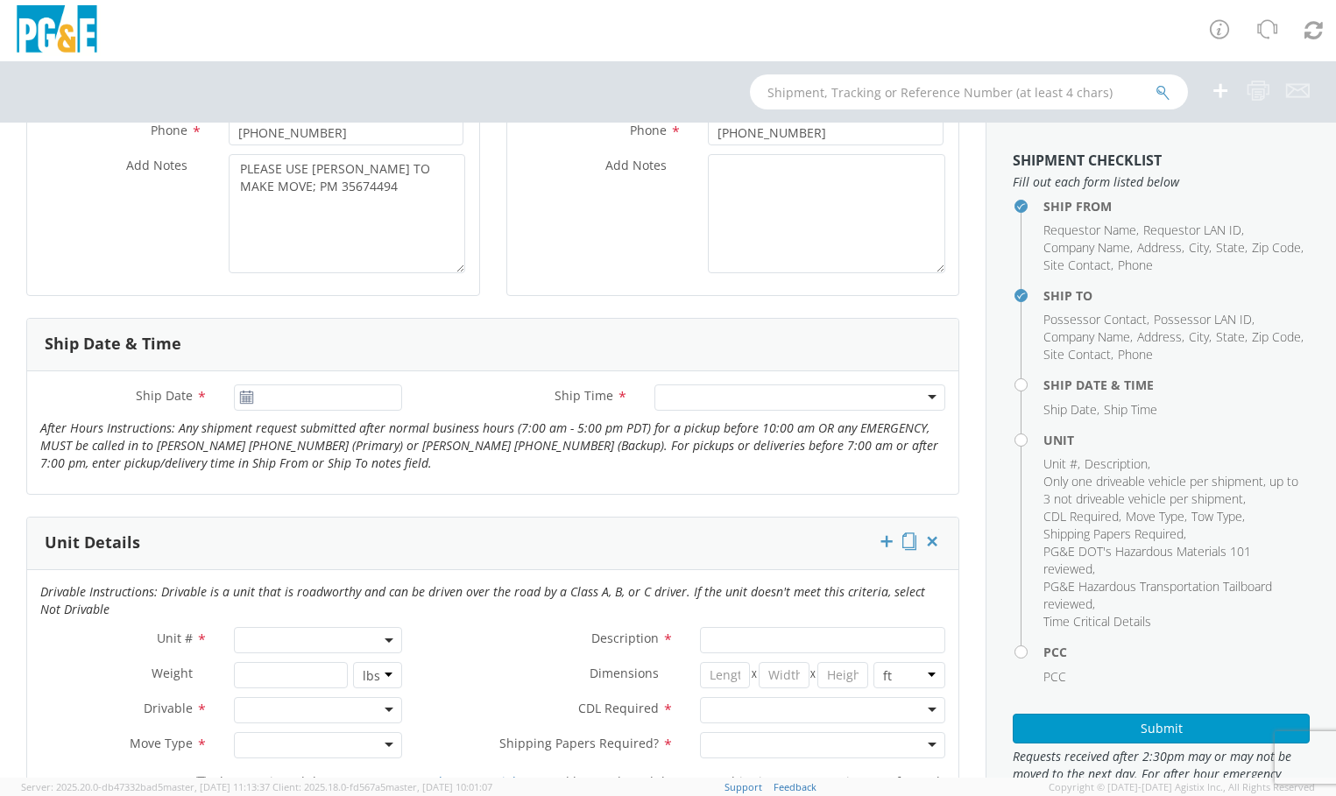
scroll to position [526, 0]
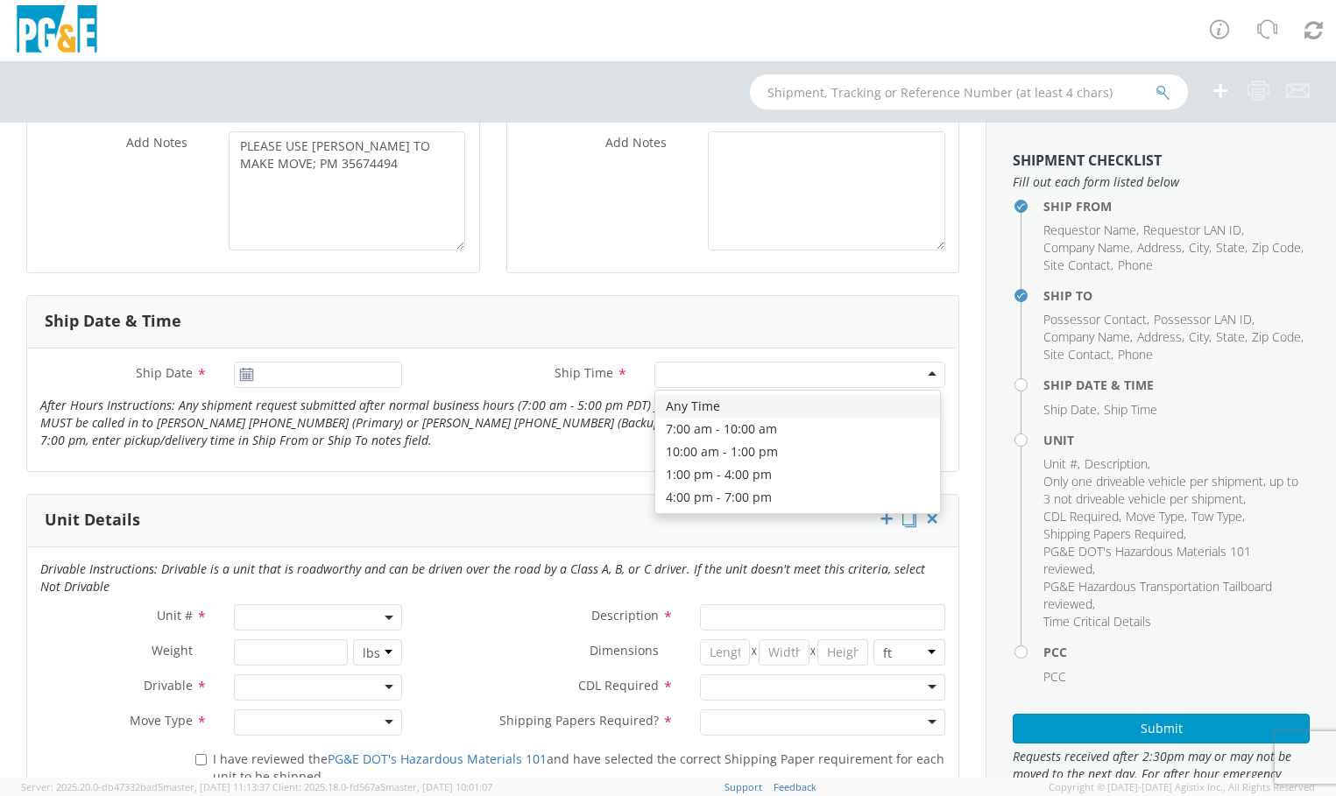
click at [917, 378] on div at bounding box center [799, 375] width 291 height 26
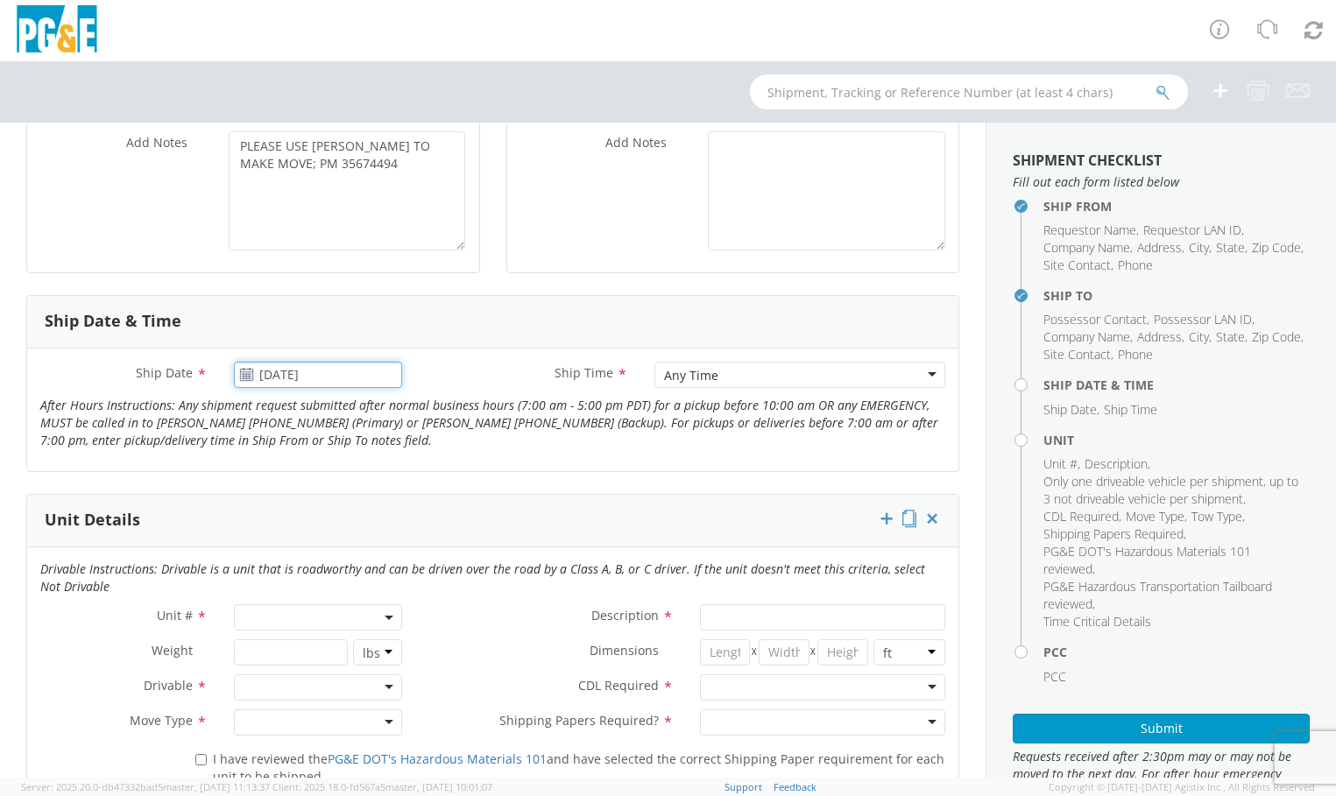
click at [246, 382] on input "[DATE]" at bounding box center [317, 375] width 167 height 26
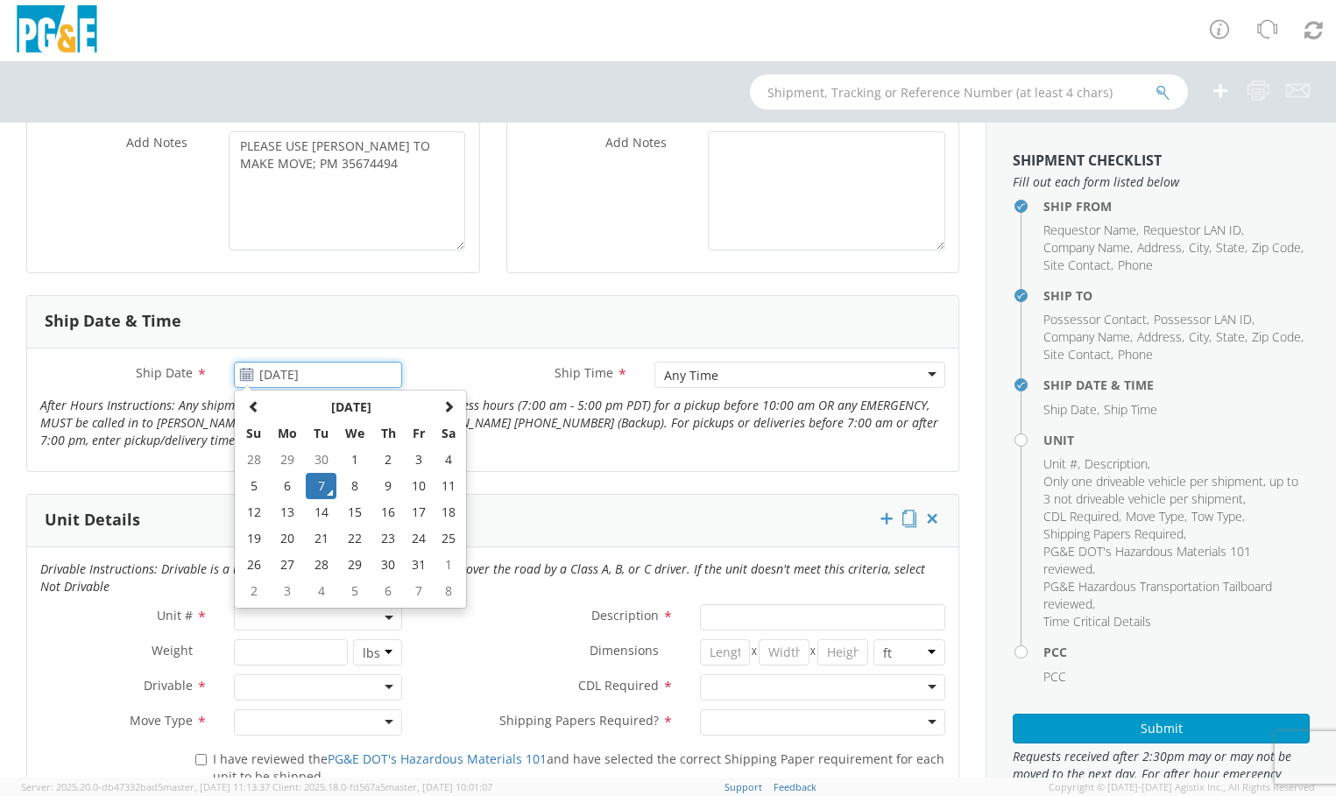
click at [246, 382] on input "[DATE]" at bounding box center [317, 375] width 167 height 26
click at [351, 538] on td "22" at bounding box center [354, 539] width 37 height 26
type input "[DATE]"
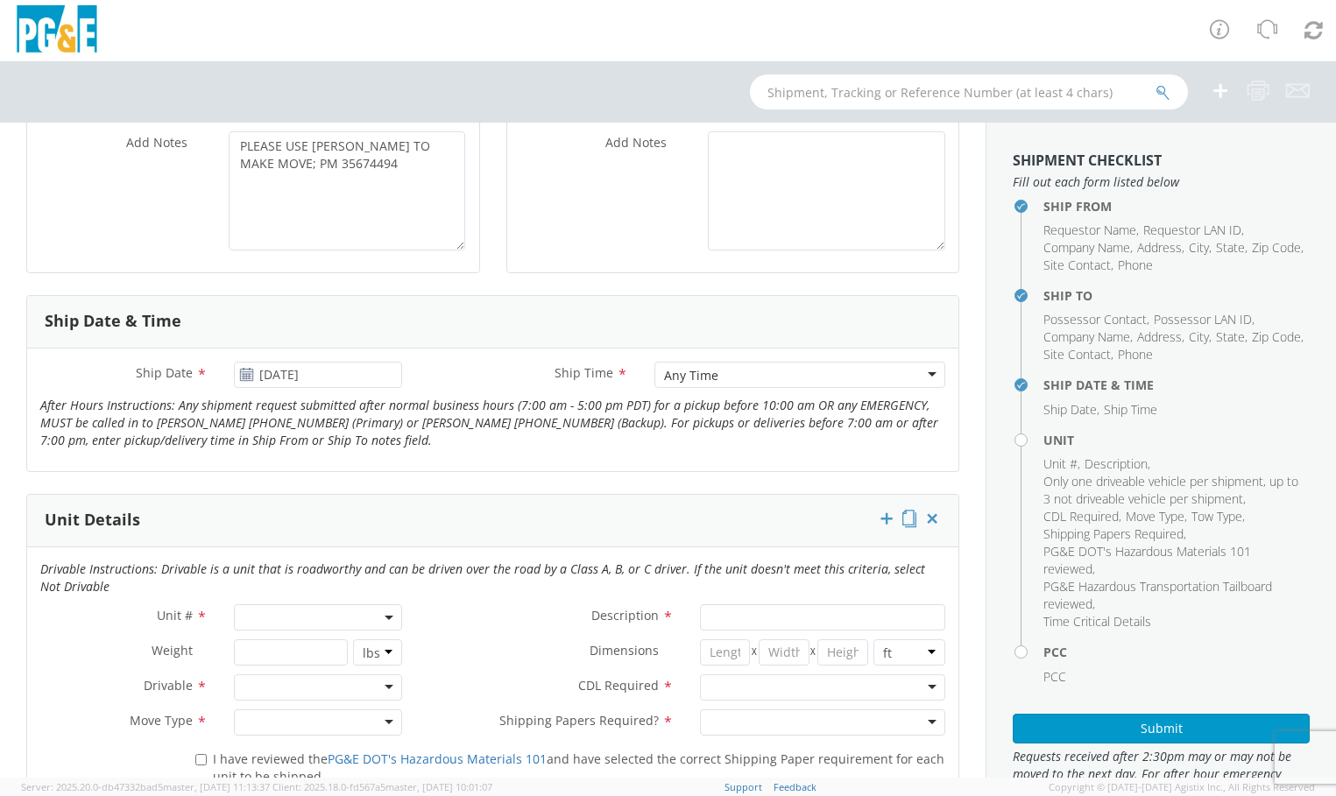
click at [501, 521] on div "Unit Details" at bounding box center [492, 521] width 931 height 53
click at [390, 615] on span at bounding box center [317, 617] width 167 height 26
click at [307, 653] on input "search" at bounding box center [316, 646] width 156 height 26
type input "OTHER"
select select "Other"
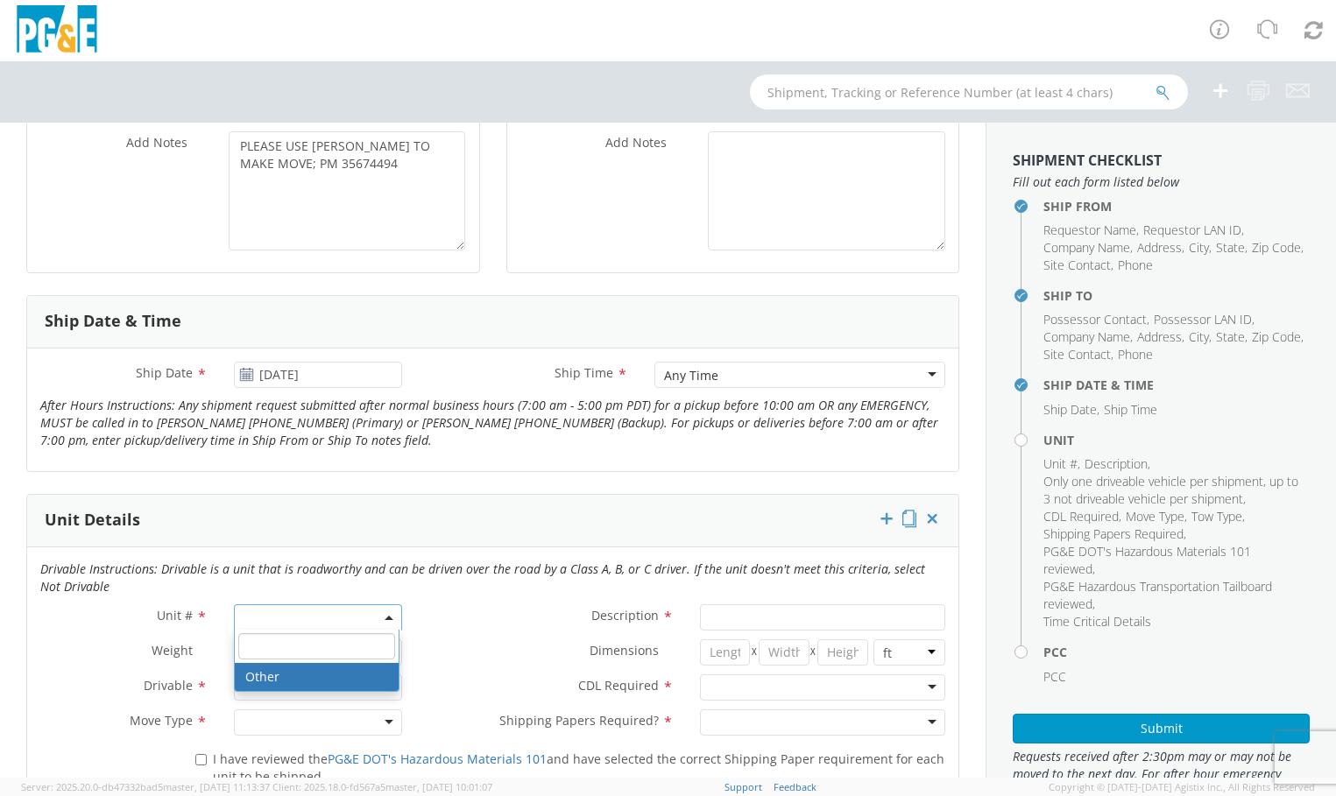
select select "? undefined:undefined ?"
click at [388, 681] on div at bounding box center [317, 688] width 167 height 26
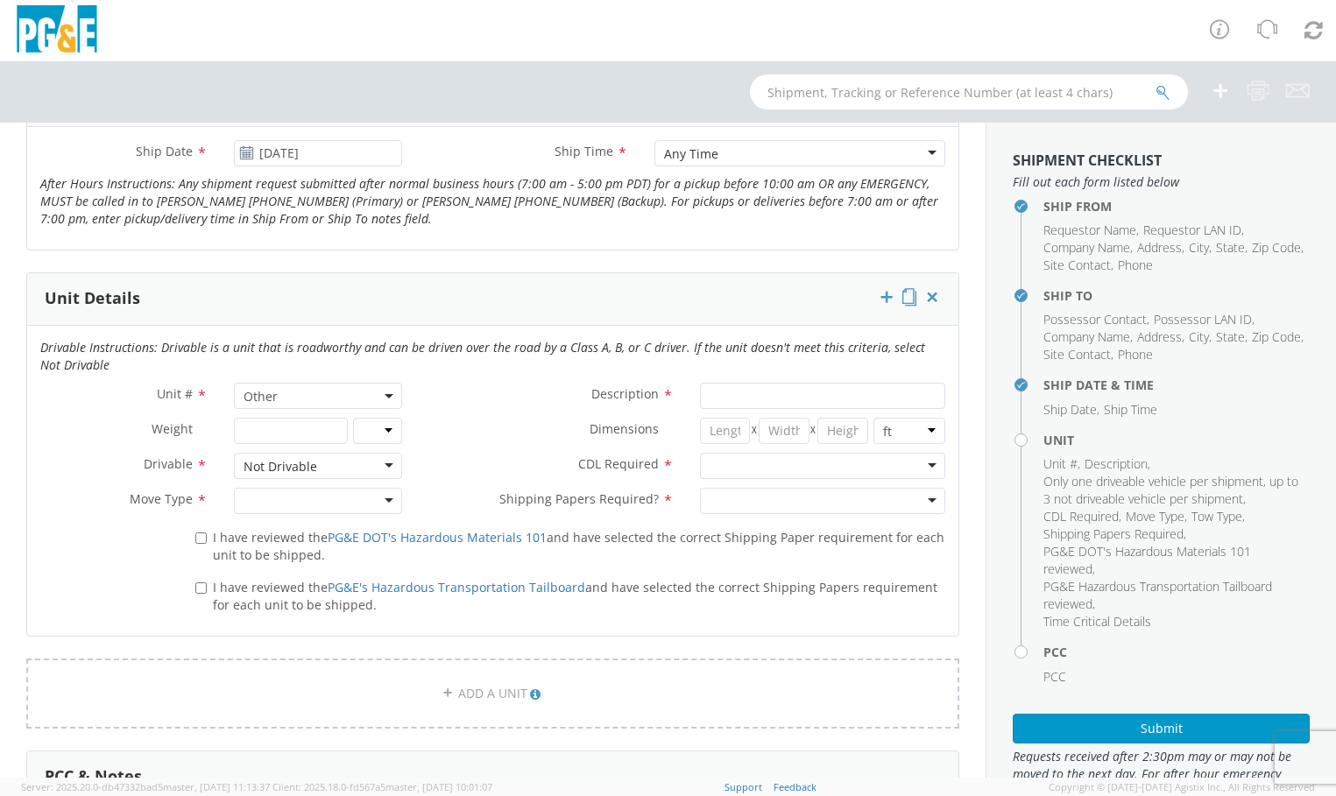
scroll to position [788, 0]
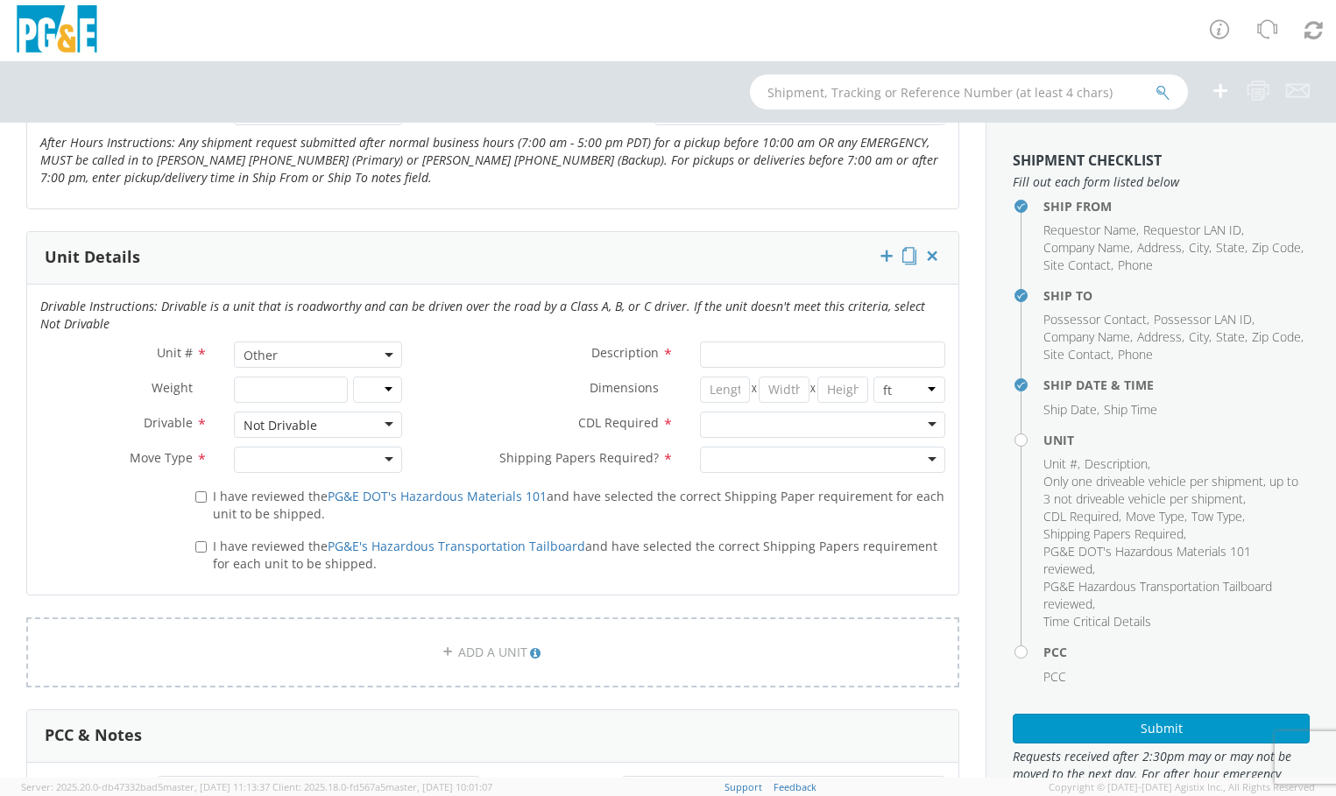
click at [373, 461] on div at bounding box center [317, 460] width 167 height 26
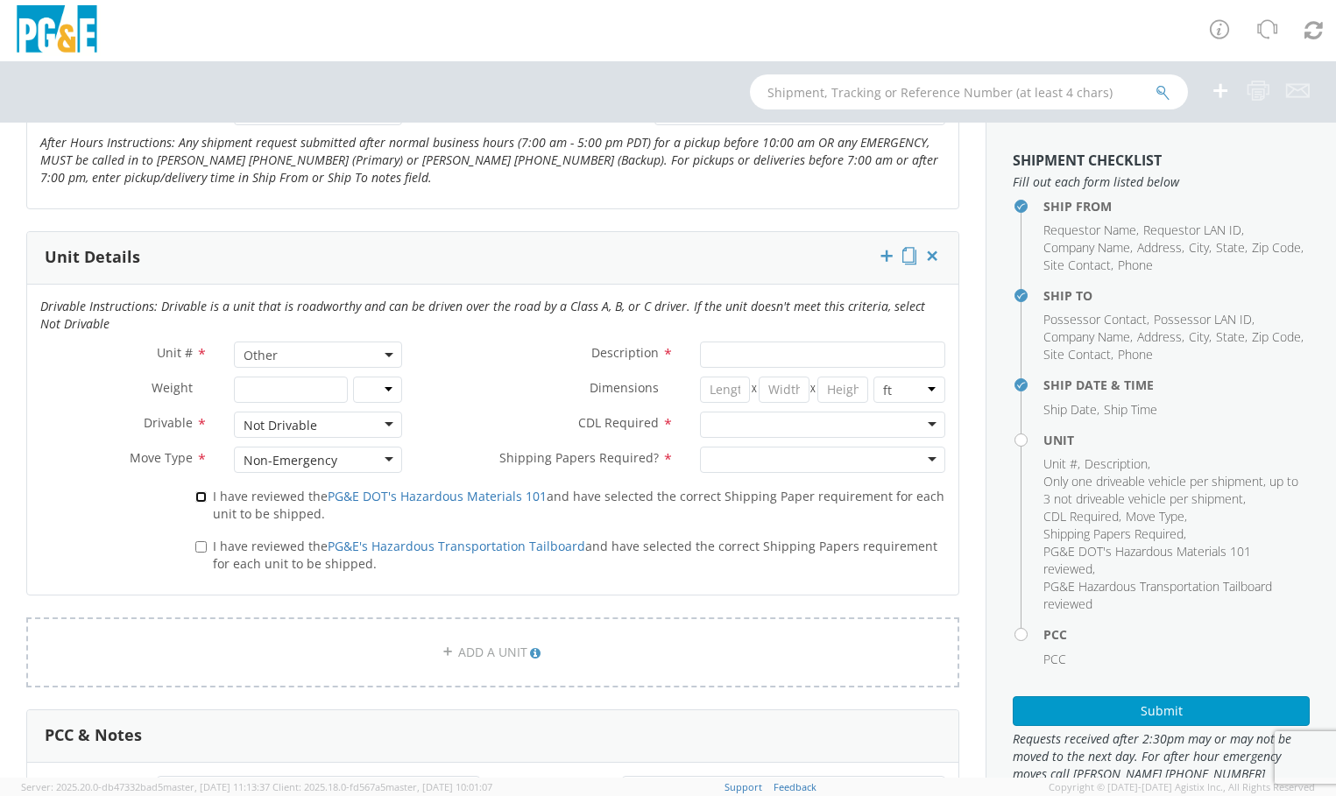
click at [199, 496] on input "I have reviewed the PG&E DOT's Hazardous Materials 101 and have selected the co…" at bounding box center [200, 496] width 11 height 11
checkbox input "true"
click at [195, 545] on input "I have reviewed the PG&E's Hazardous Transportation Tailboard and have selected…" at bounding box center [200, 546] width 11 height 11
checkbox input "true"
click at [745, 352] on input "Description *" at bounding box center [822, 355] width 245 height 26
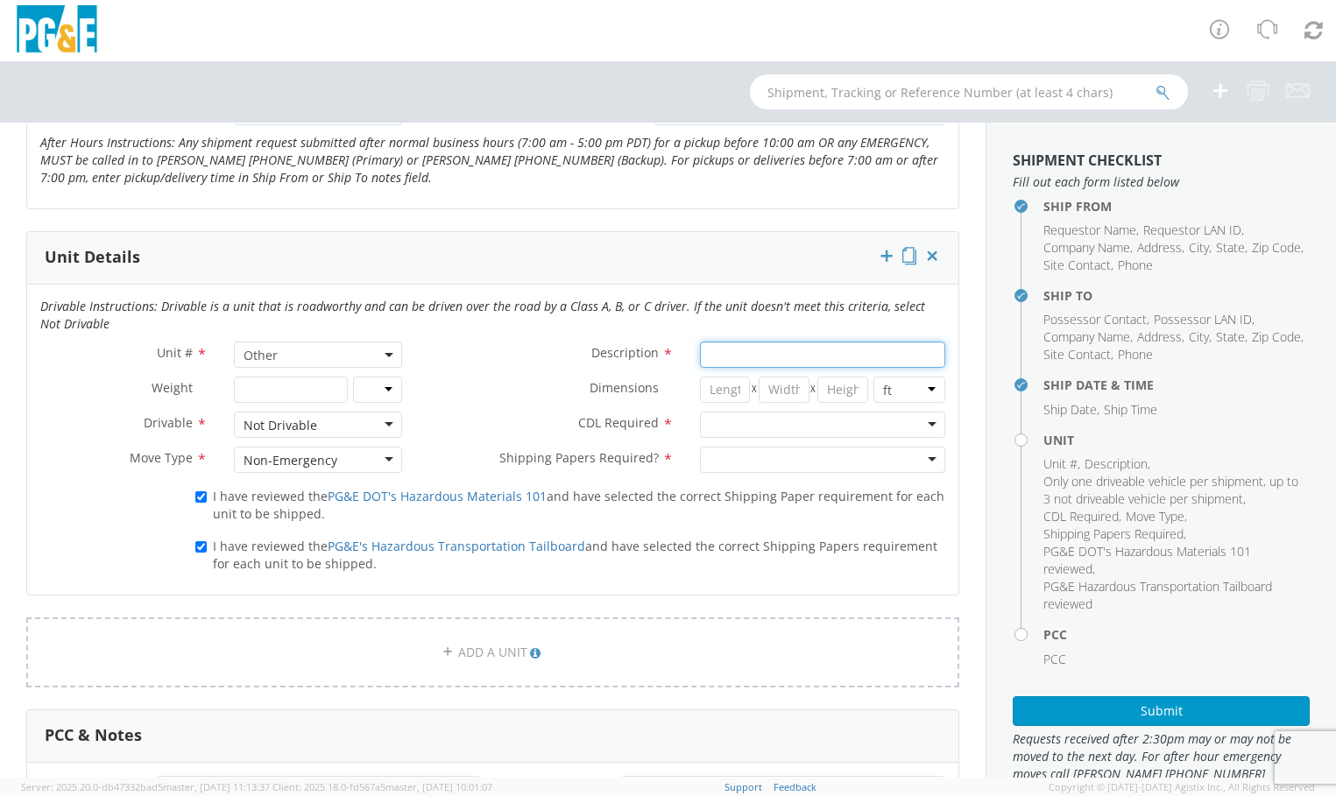
paste input "[PERSON_NAME] Track Machine"
type input "[PERSON_NAME] Track Machine"
click at [913, 423] on div at bounding box center [822, 425] width 245 height 26
click at [921, 466] on div at bounding box center [822, 460] width 245 height 26
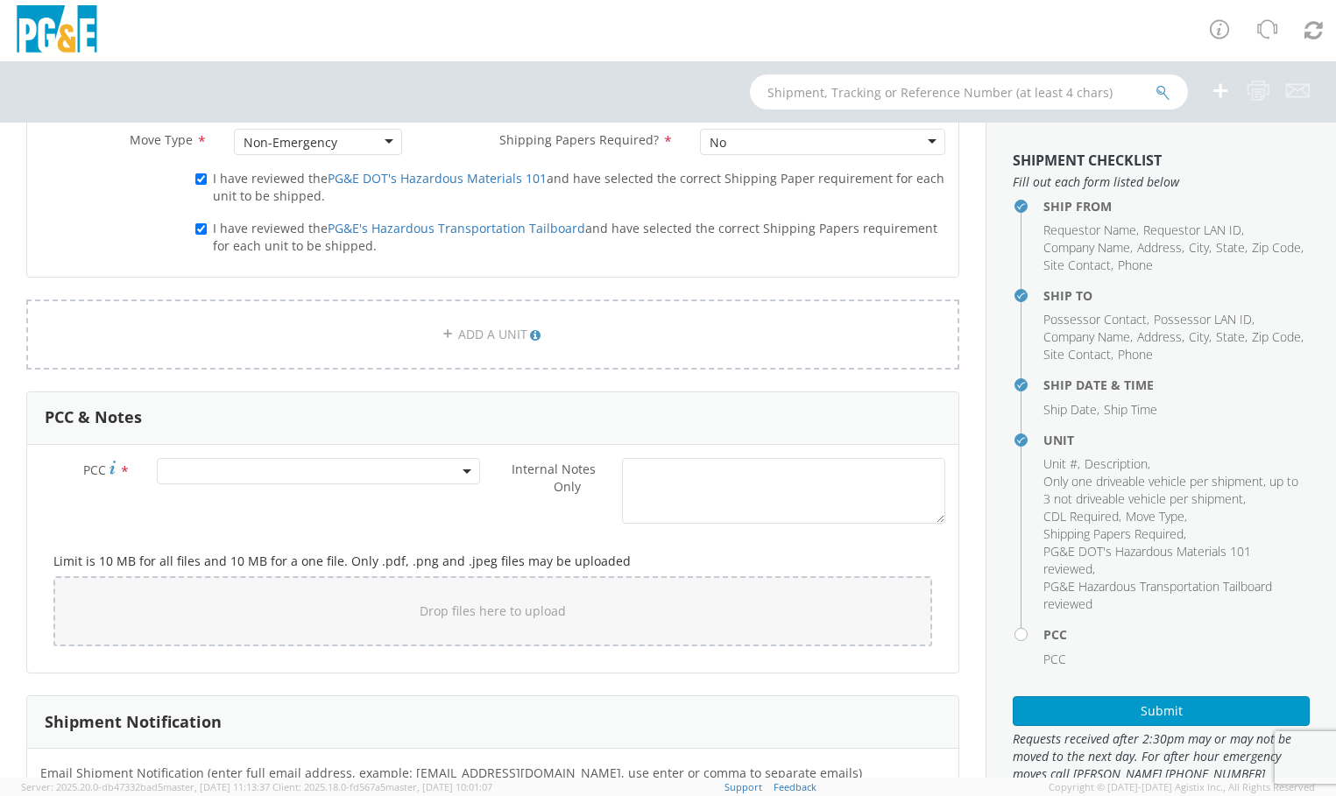
scroll to position [1139, 0]
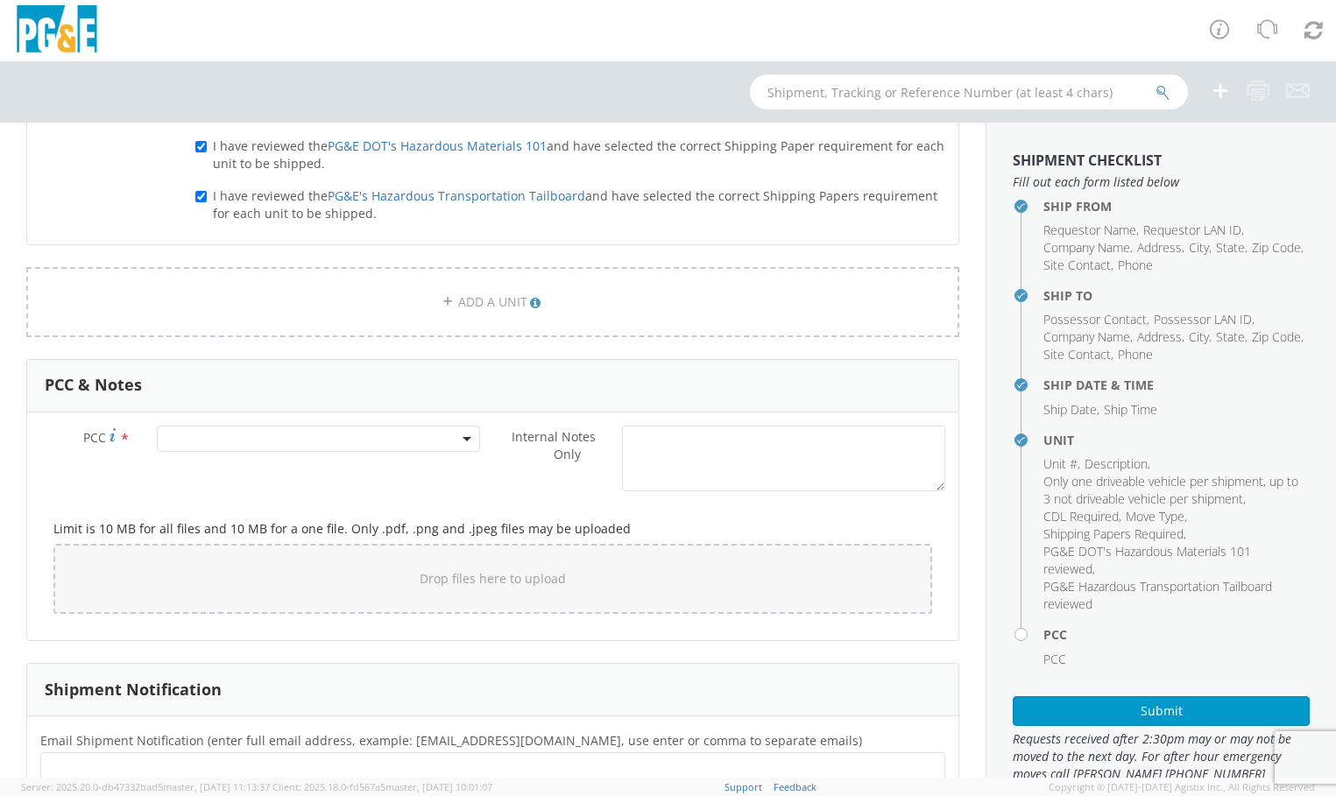
drag, startPoint x: 463, startPoint y: 438, endPoint x: 454, endPoint y: 439, distance: 8.8
click at [463, 438] on b at bounding box center [467, 439] width 9 height 4
click at [390, 467] on input "number" at bounding box center [315, 468] width 309 height 26
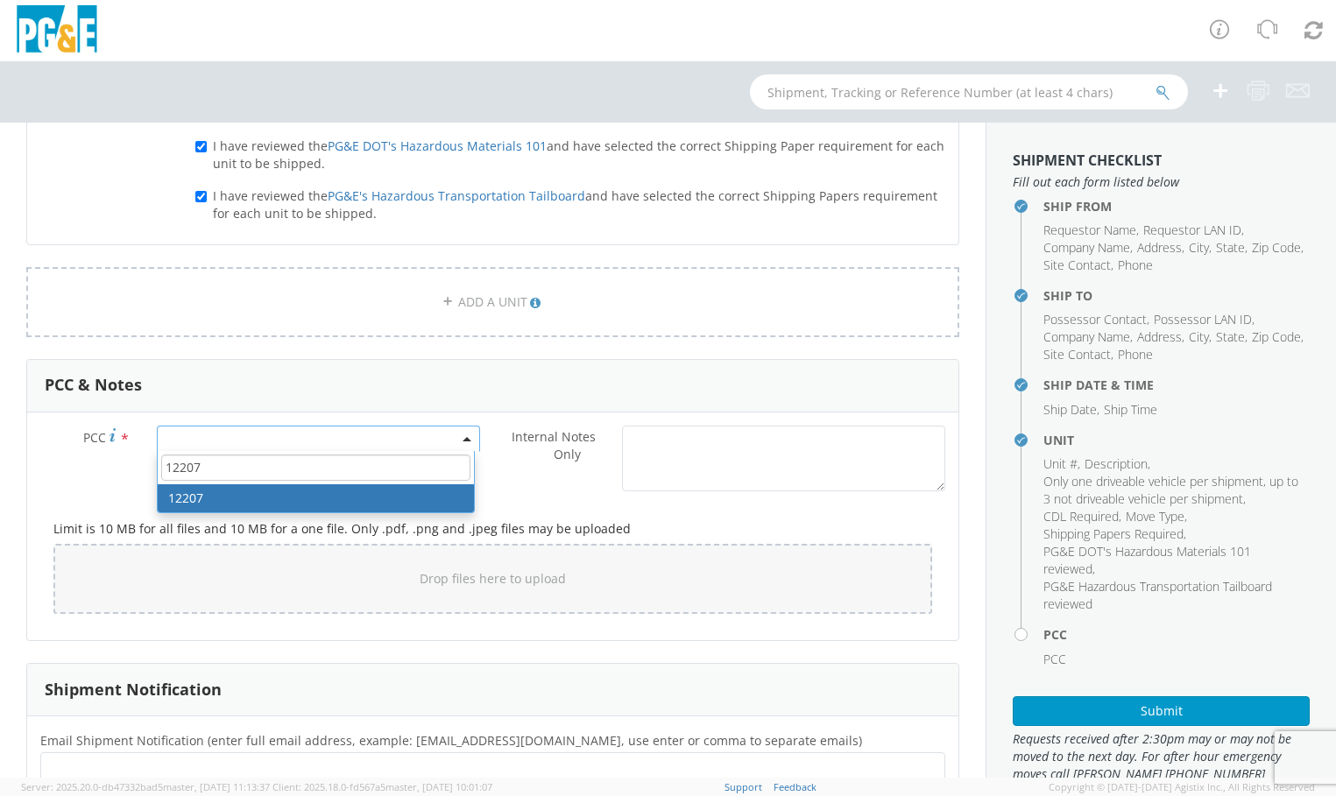
type input "12207"
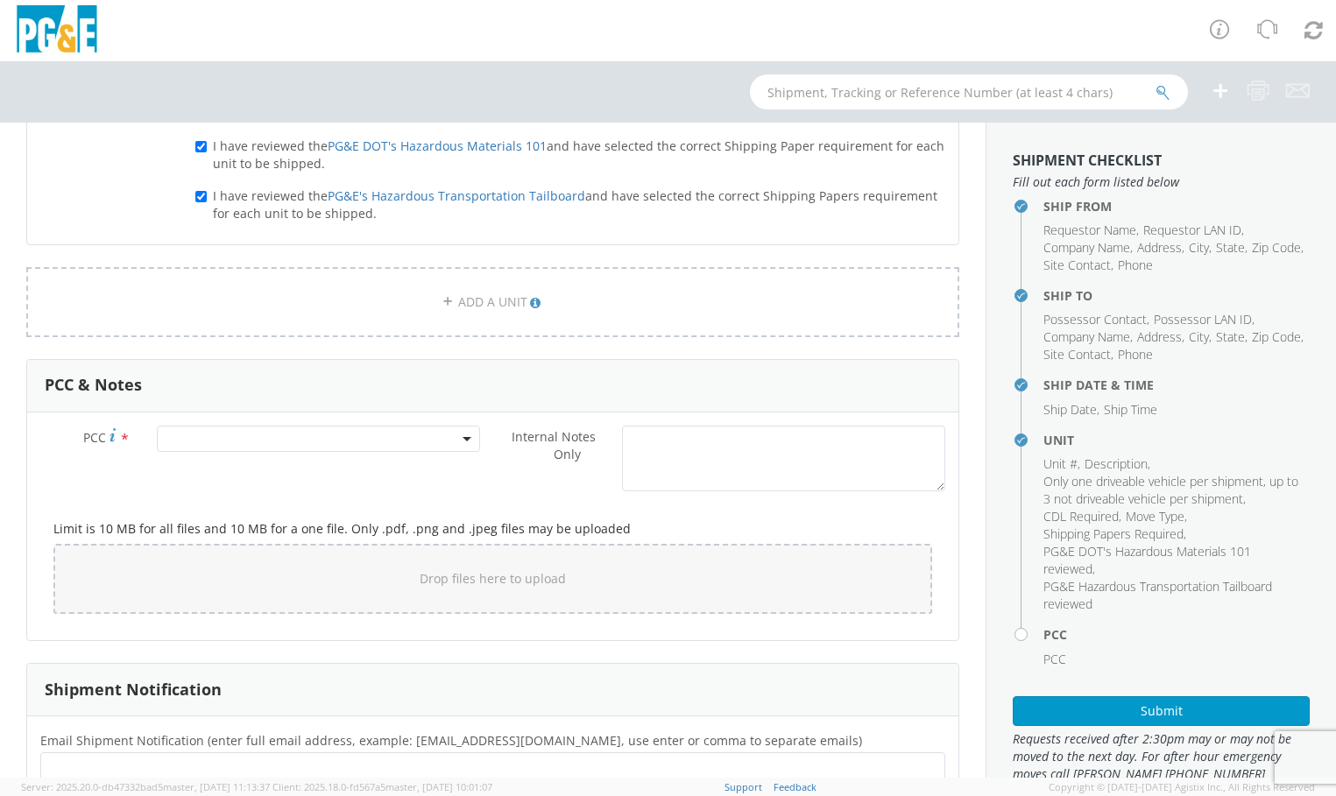
click at [728, 528] on h5 "Limit is 10 MB for all files and 10 MB for a one file. Only .pdf, .png and .jpe…" at bounding box center [492, 528] width 879 height 13
click at [380, 441] on span at bounding box center [318, 439] width 323 height 26
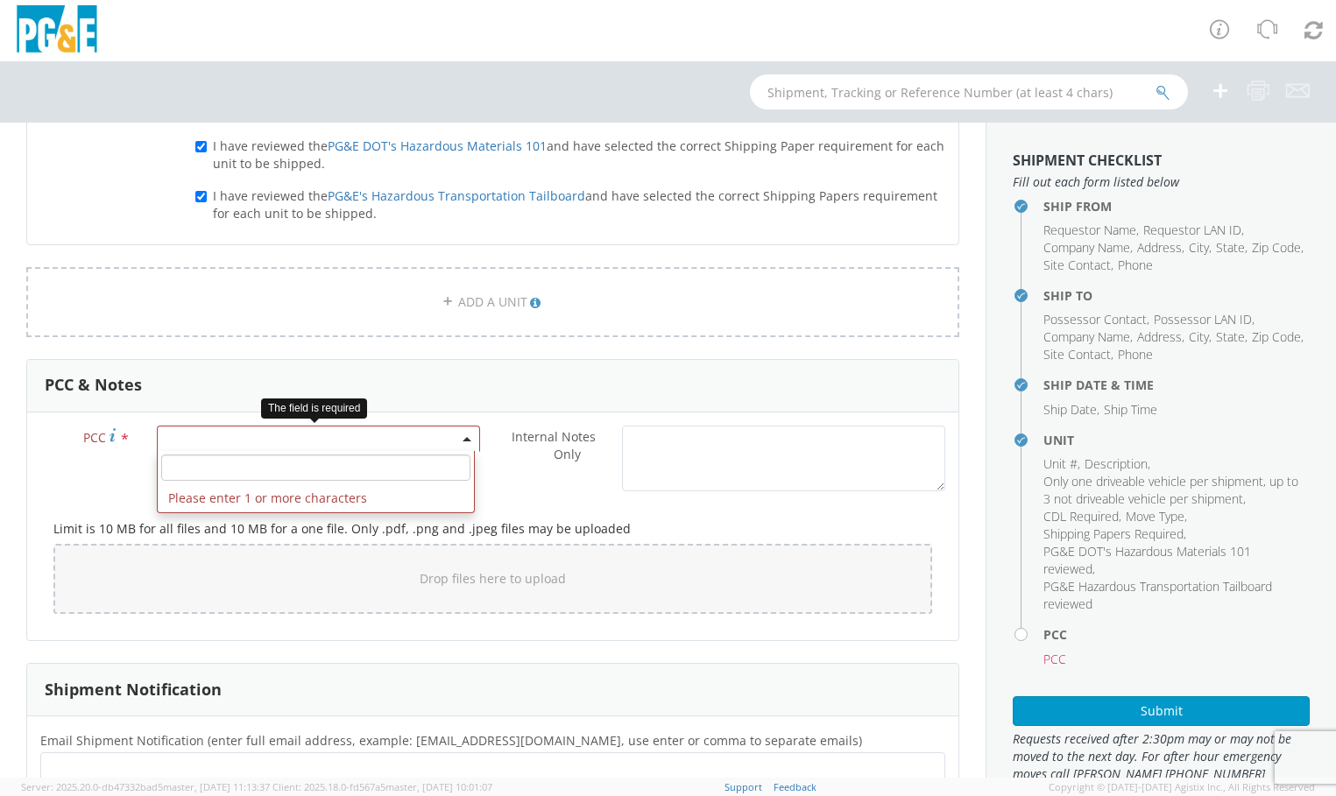
drag, startPoint x: 371, startPoint y: 463, endPoint x: 1056, endPoint y: 471, distance: 685.9
click at [372, 463] on input "number" at bounding box center [315, 468] width 309 height 26
type input "12207"
select select "12207"
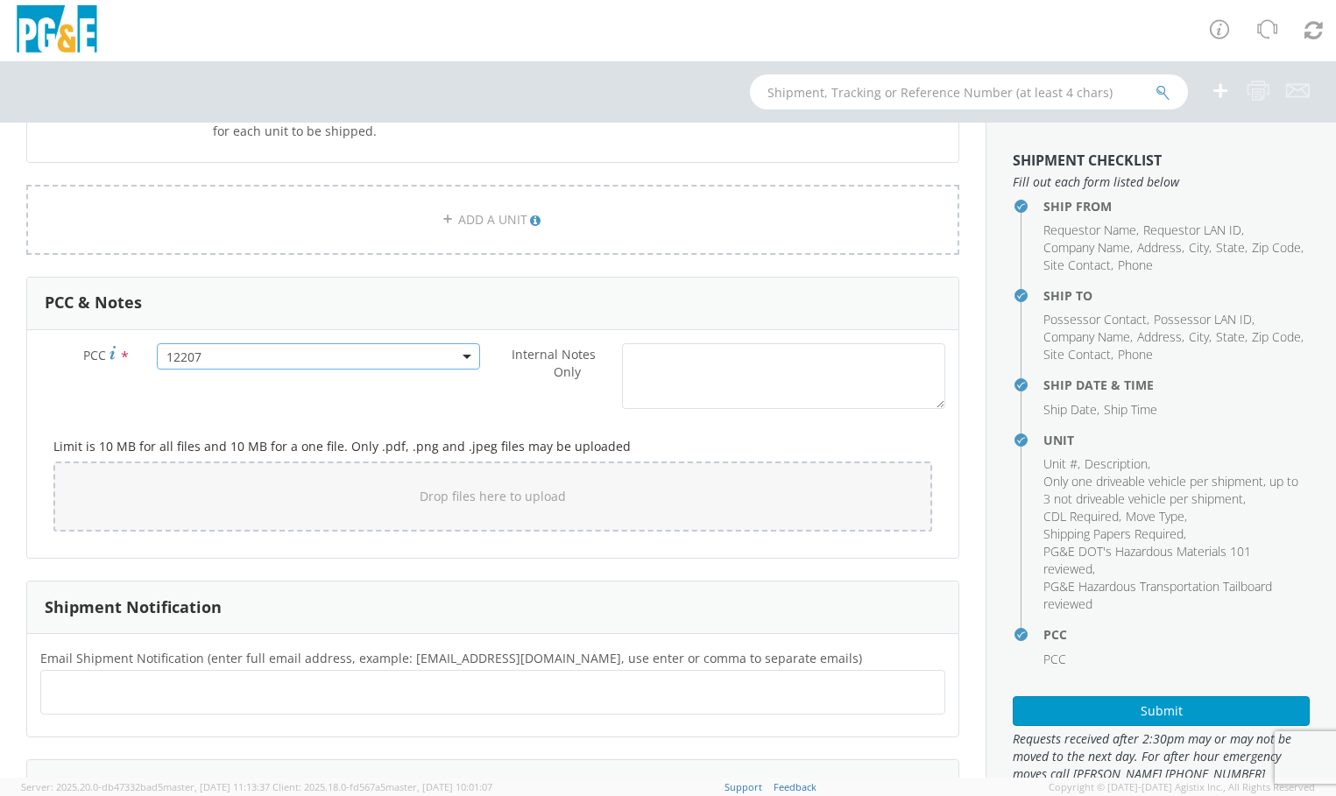
scroll to position [1375, 0]
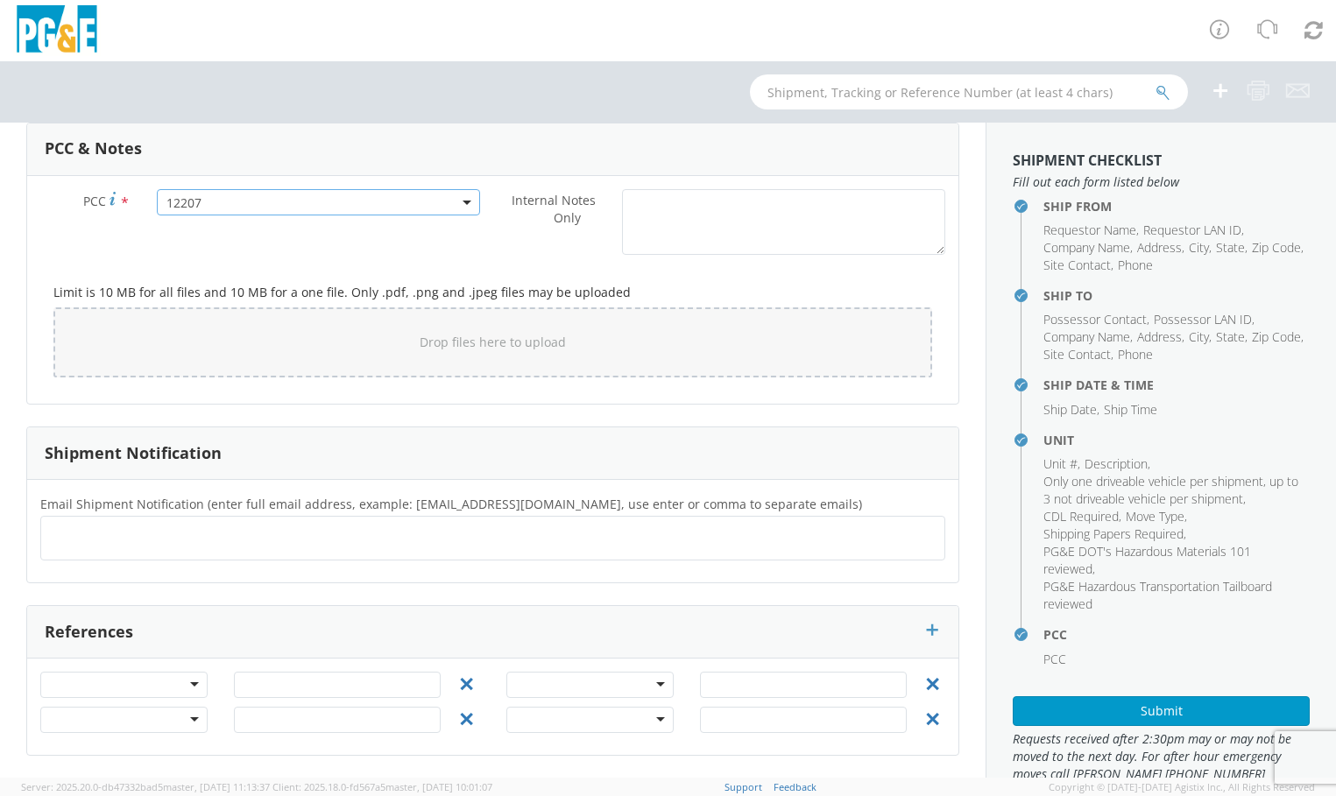
click at [152, 535] on ul at bounding box center [492, 538] width 889 height 29
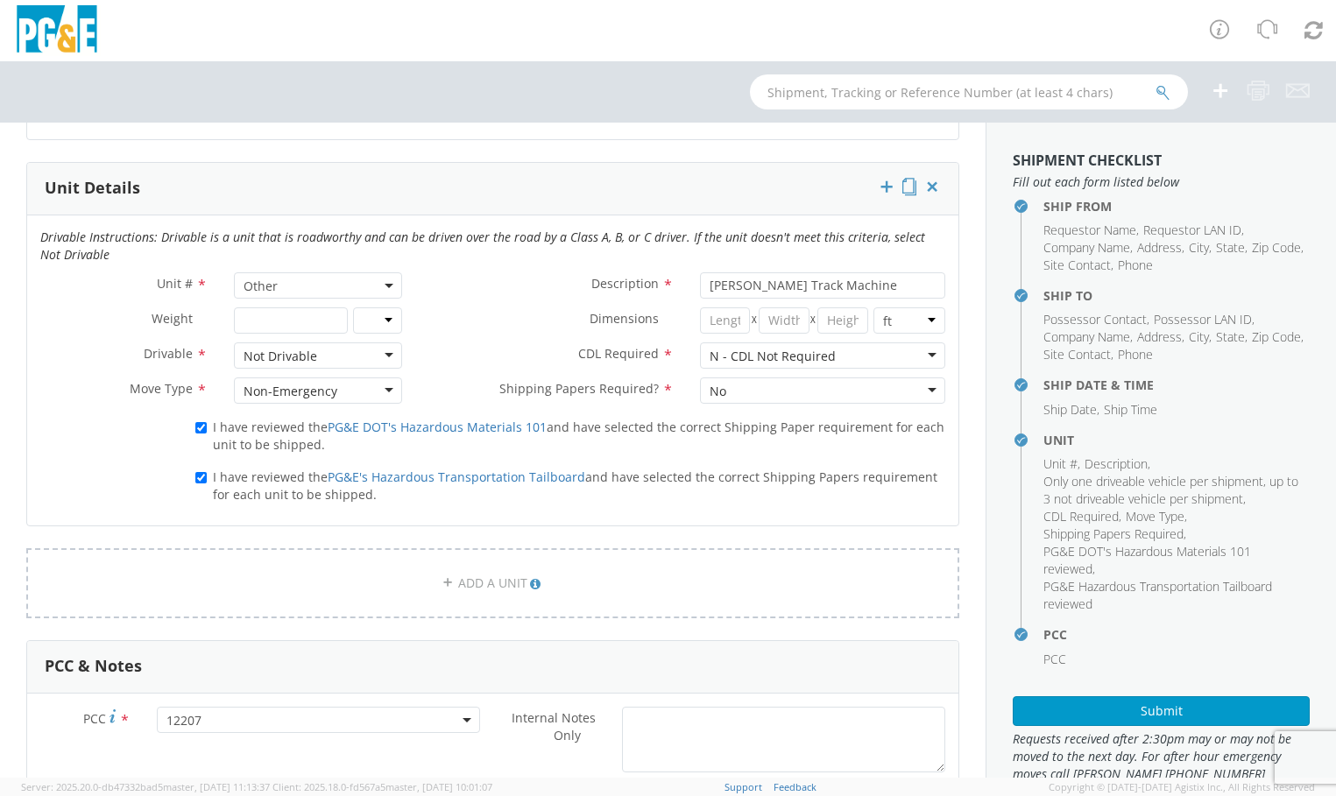
scroll to position [850, 0]
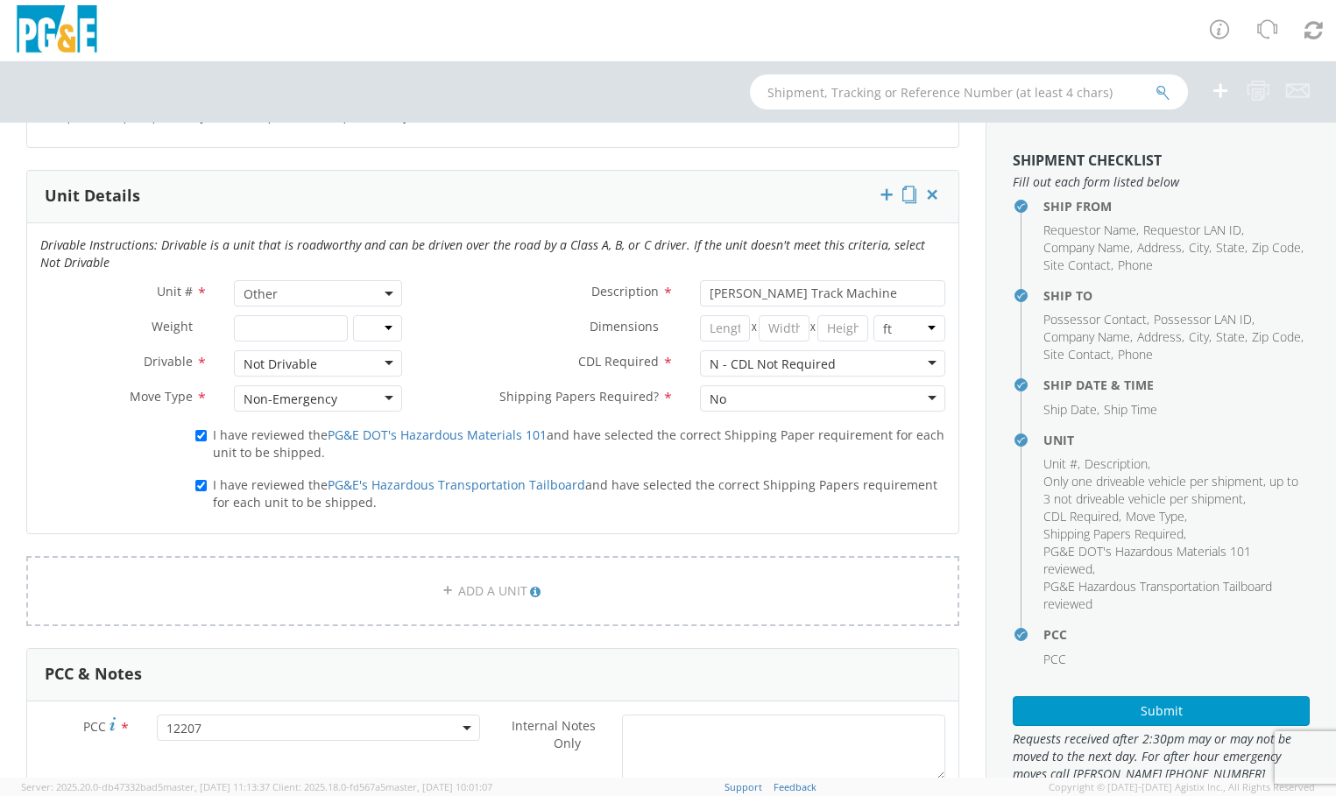
type input "[EMAIL_ADDRESS][DOMAIN_NAME]"
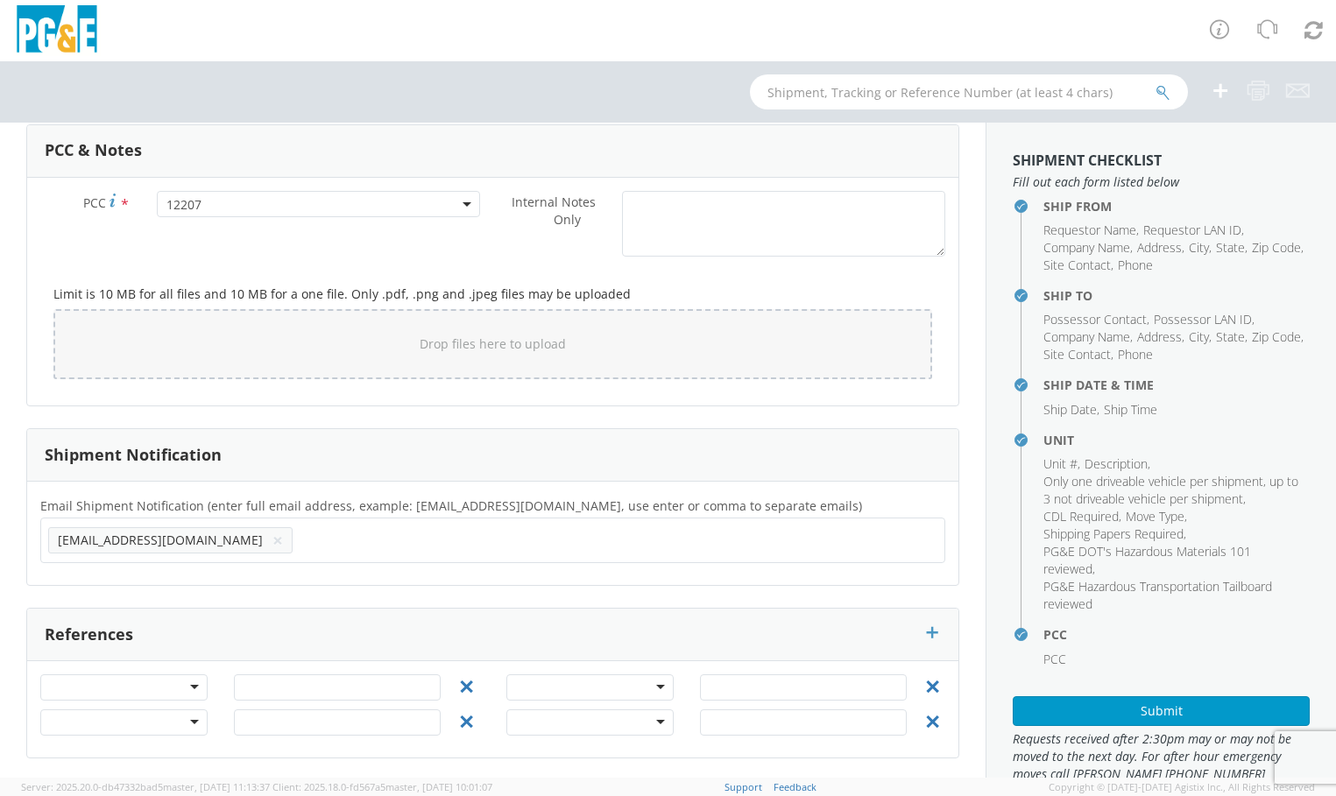
scroll to position [1376, 0]
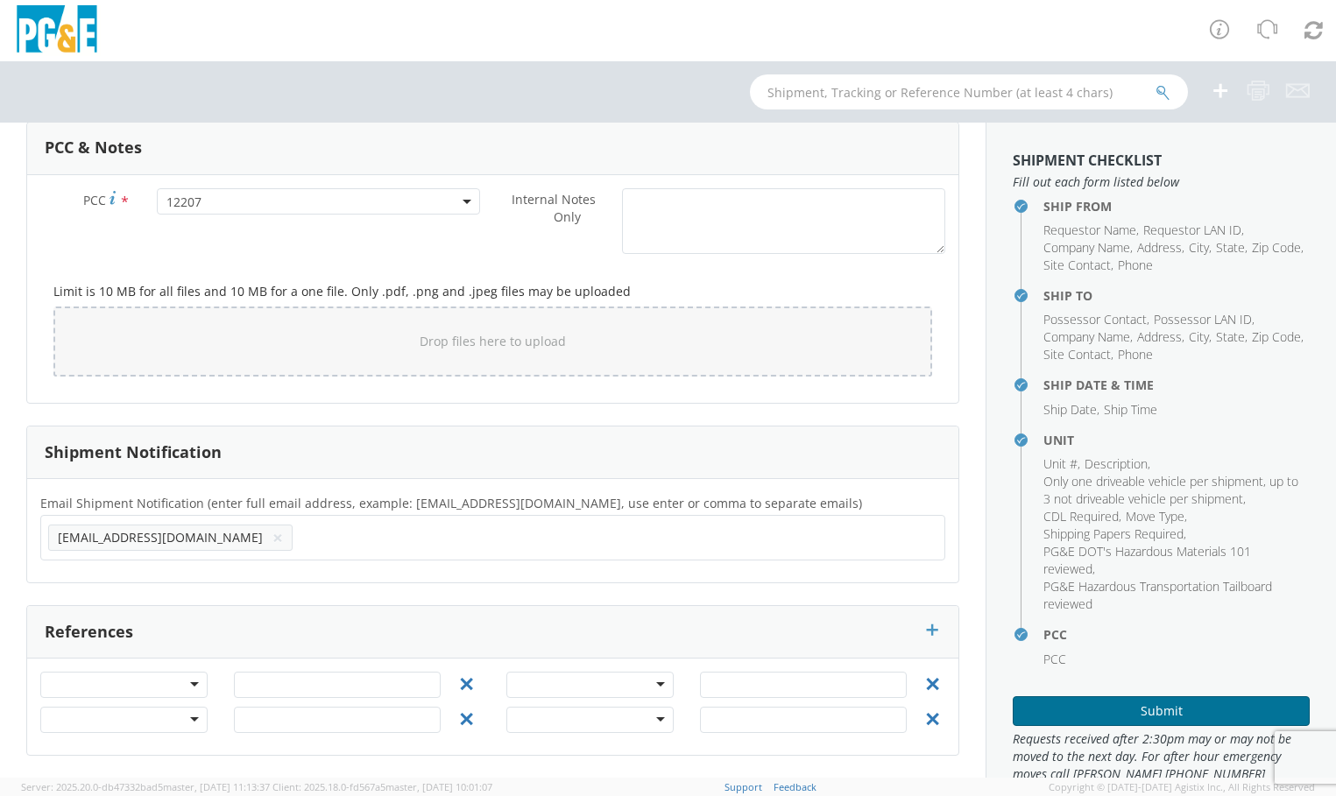
click at [1190, 714] on button "Submit" at bounding box center [1161, 711] width 297 height 30
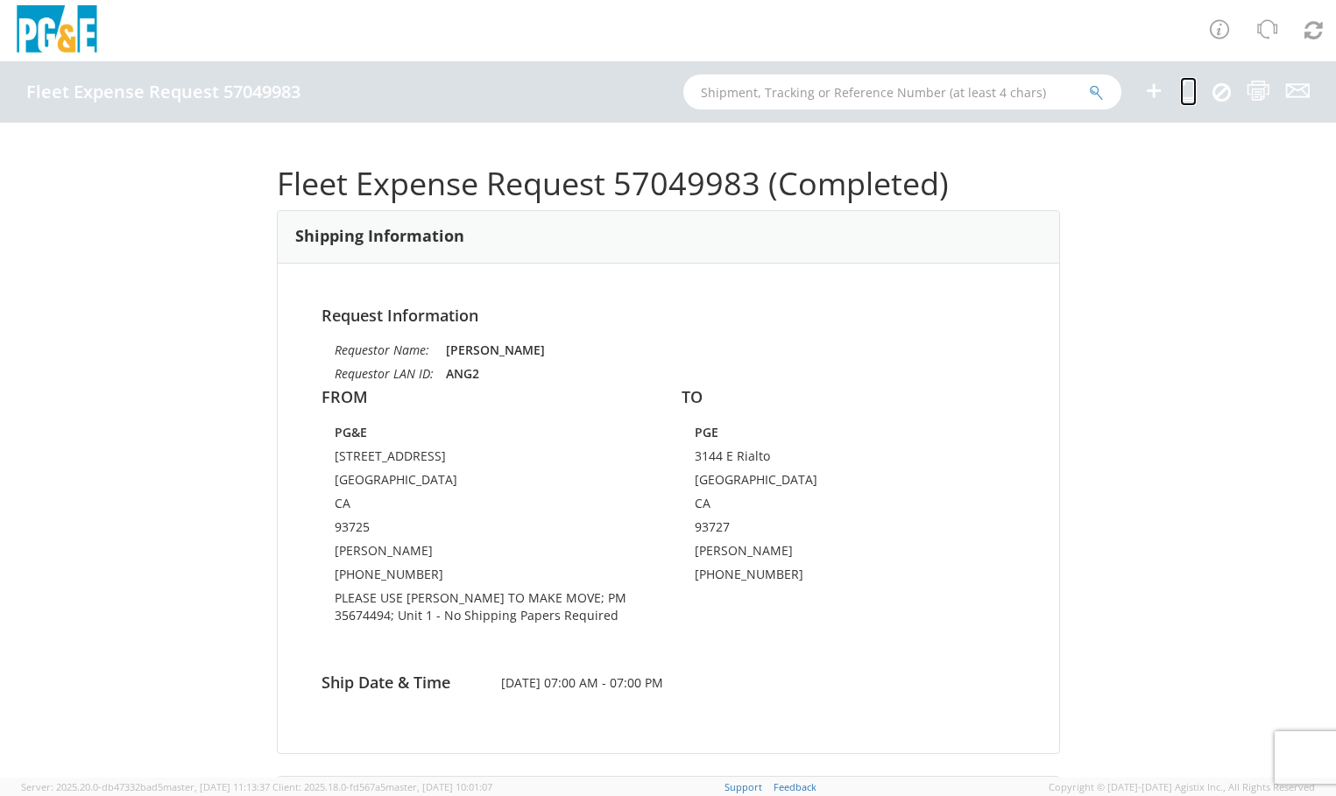
click at [1189, 92] on icon at bounding box center [1188, 91] width 17 height 22
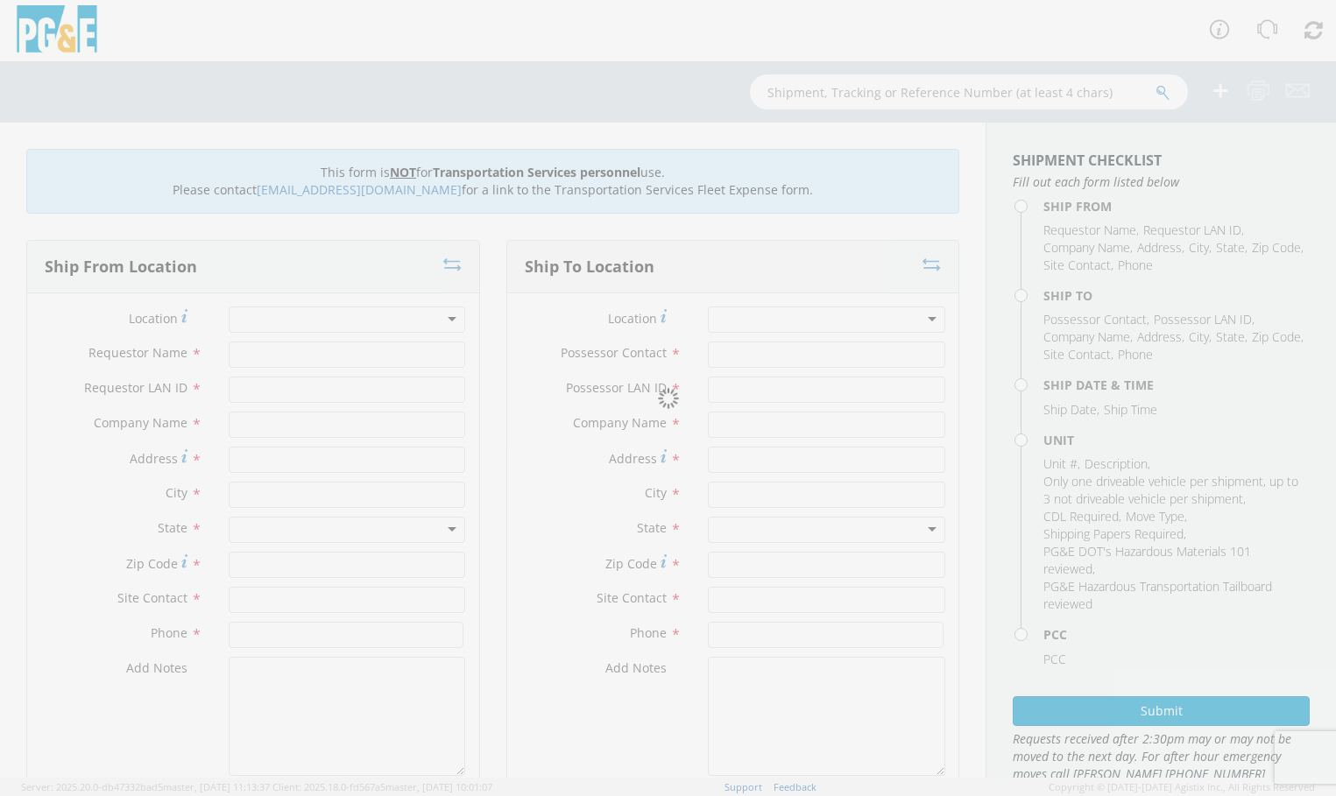
type input "[PERSON_NAME]"
type input "ANG2"
type input "PG&E"
type input "[STREET_ADDRESS]"
type input "[GEOGRAPHIC_DATA]"
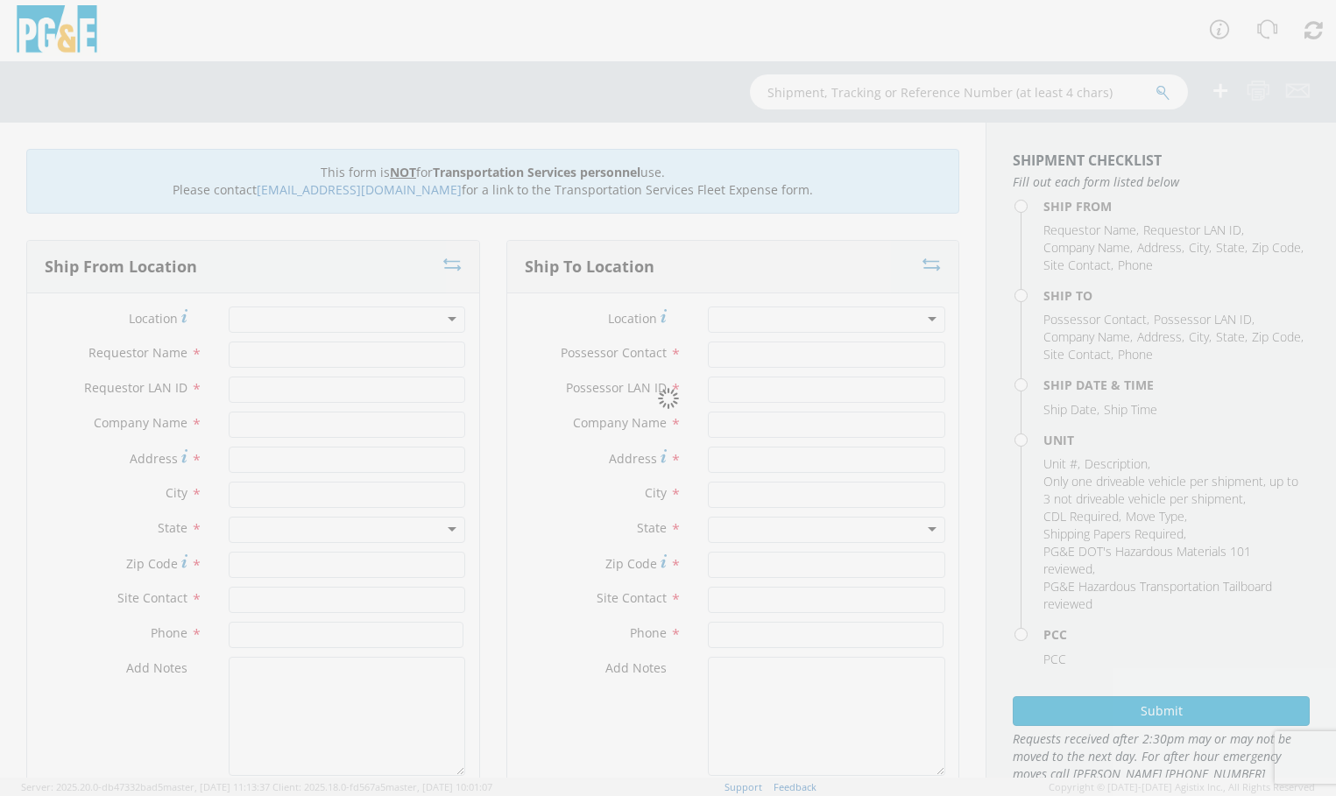
type input "93725"
type input "[PERSON_NAME]"
type input "[PHONE_NUMBER]"
type input "[PERSON_NAME]"
type input "ANG2"
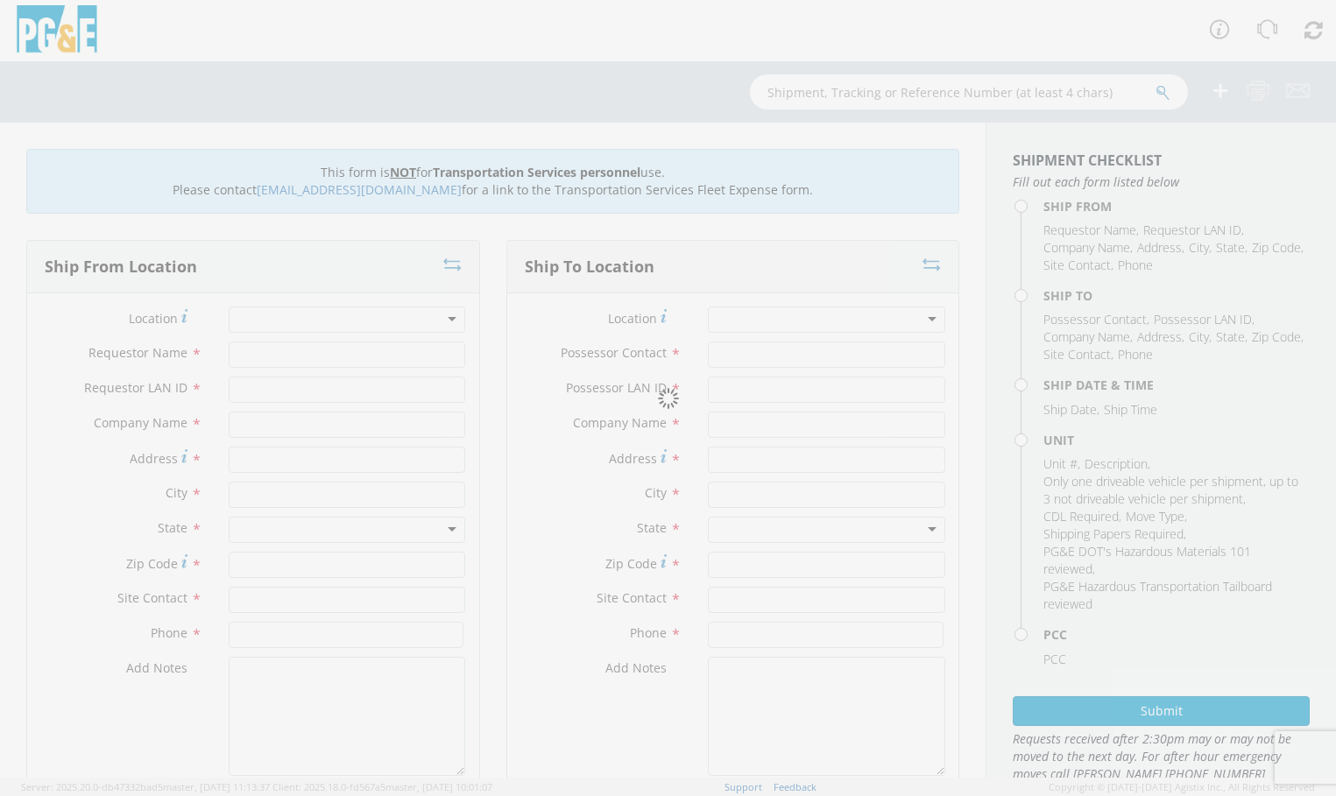
type input "PGE"
type input "3144 E Rialto"
type input "[GEOGRAPHIC_DATA]"
type input "93727"
type input "[PERSON_NAME]"
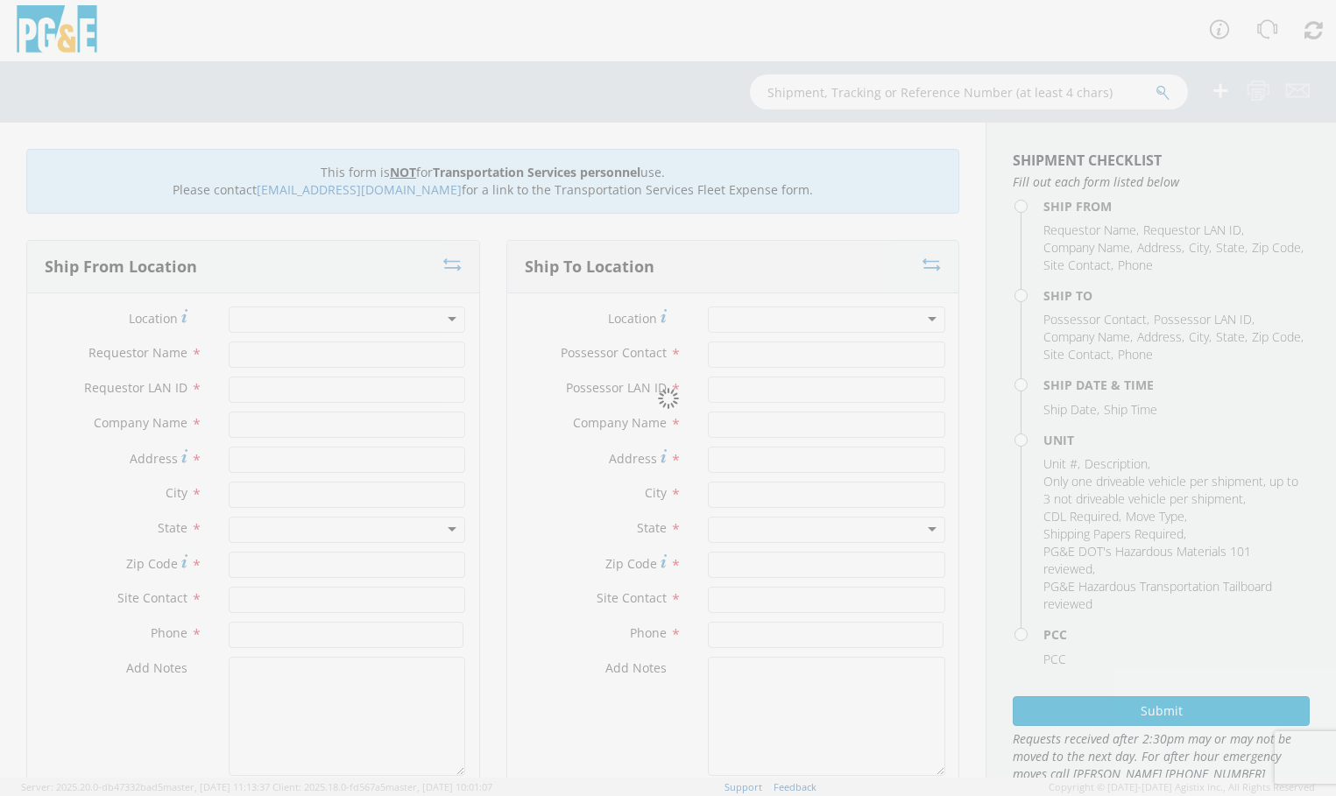
type input "[PHONE_NUMBER]"
type input "[DATE]"
type input "[PERSON_NAME] Track Machine"
type input "0"
select select "12207"
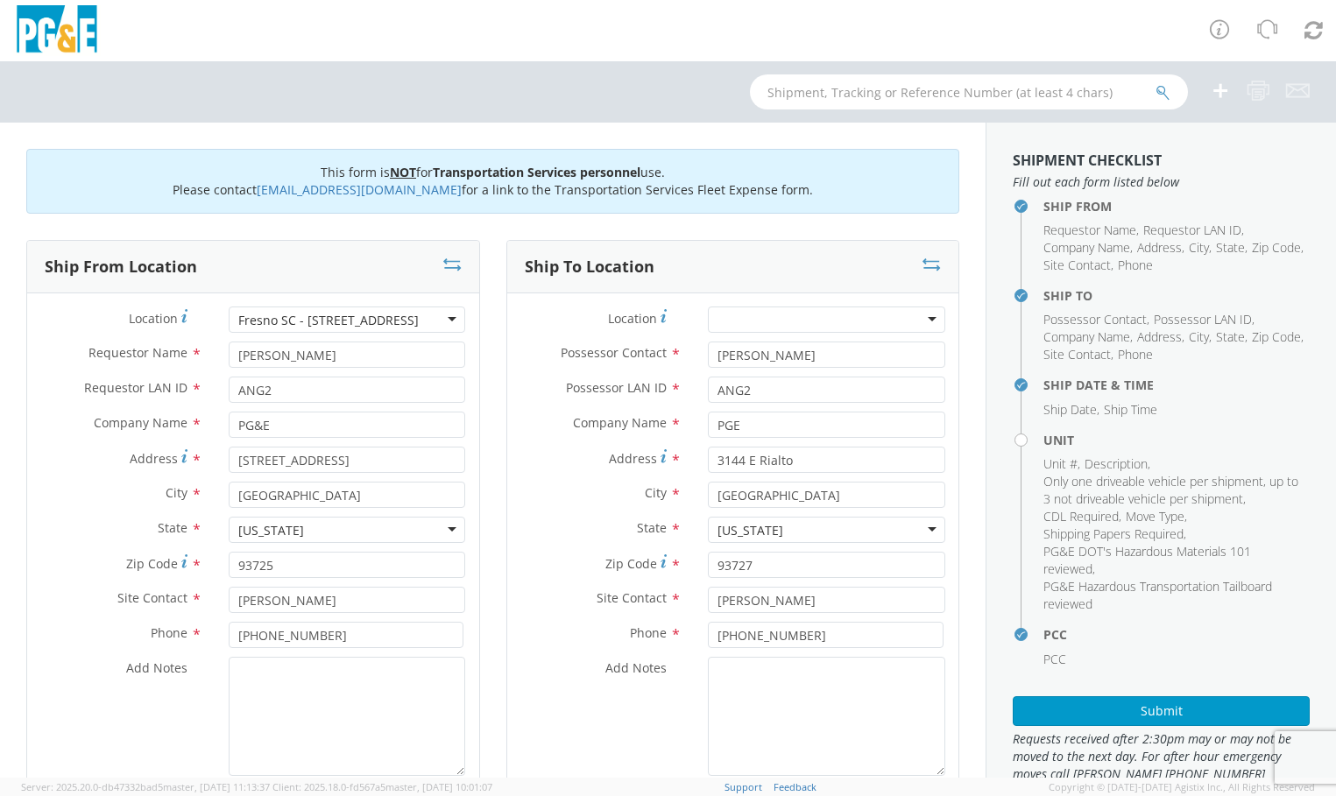
select select "Other"
click at [102, 770] on div "Add Notes *" at bounding box center [253, 716] width 452 height 119
paste textarea "PLEASE USE [PERSON_NAME] TO MAKE MOVE; PM XXXXXXXX"
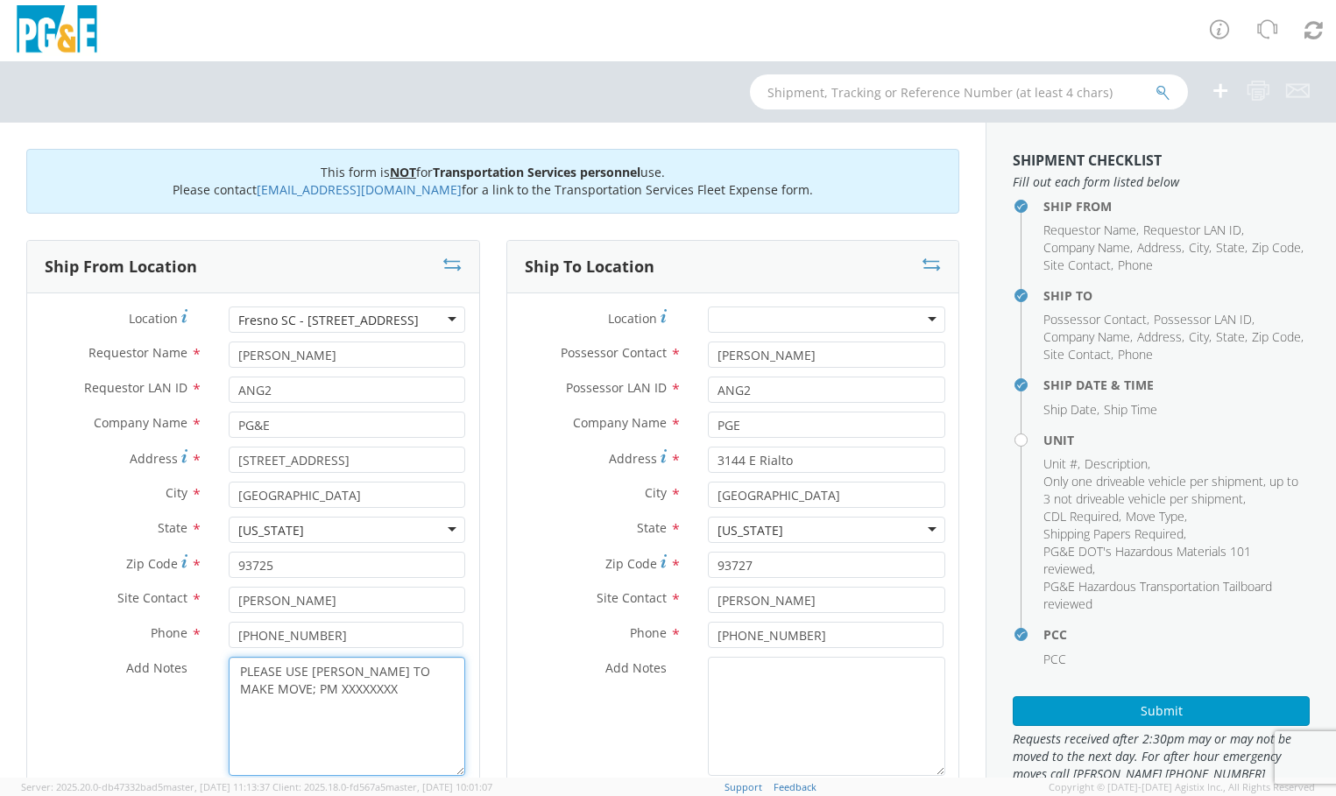
drag, startPoint x: 327, startPoint y: 688, endPoint x: 259, endPoint y: 689, distance: 67.5
click at [259, 689] on textarea "PLEASE USE [PERSON_NAME] TO MAKE MOVE; PM XXXXXXXX" at bounding box center [347, 716] width 237 height 119
paste textarea "35674494"
type textarea "PLEASE USE [PERSON_NAME] TO MAKE MOVE; PM 35674494"
click at [542, 663] on label "Add Notes *" at bounding box center [601, 668] width 188 height 23
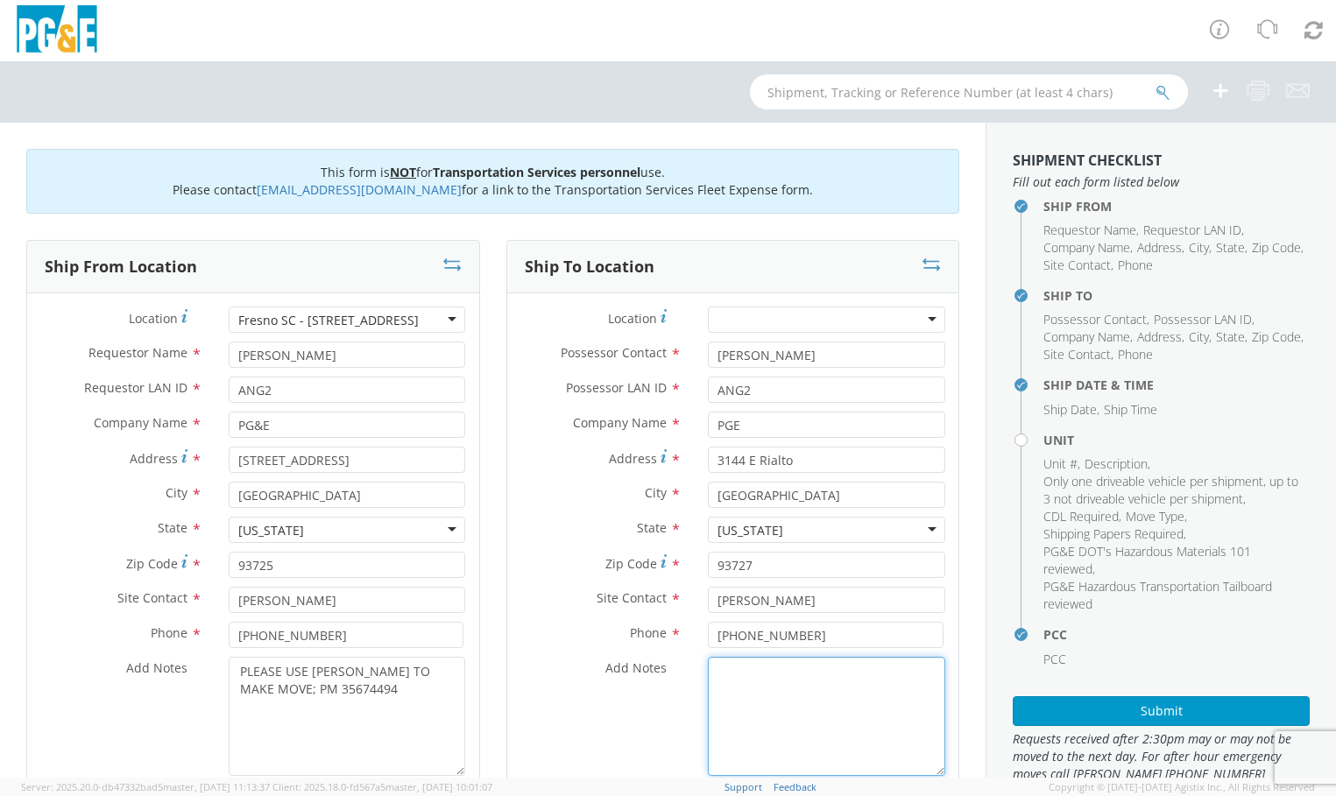
click at [708, 663] on textarea "Add Notes *" at bounding box center [826, 716] width 237 height 119
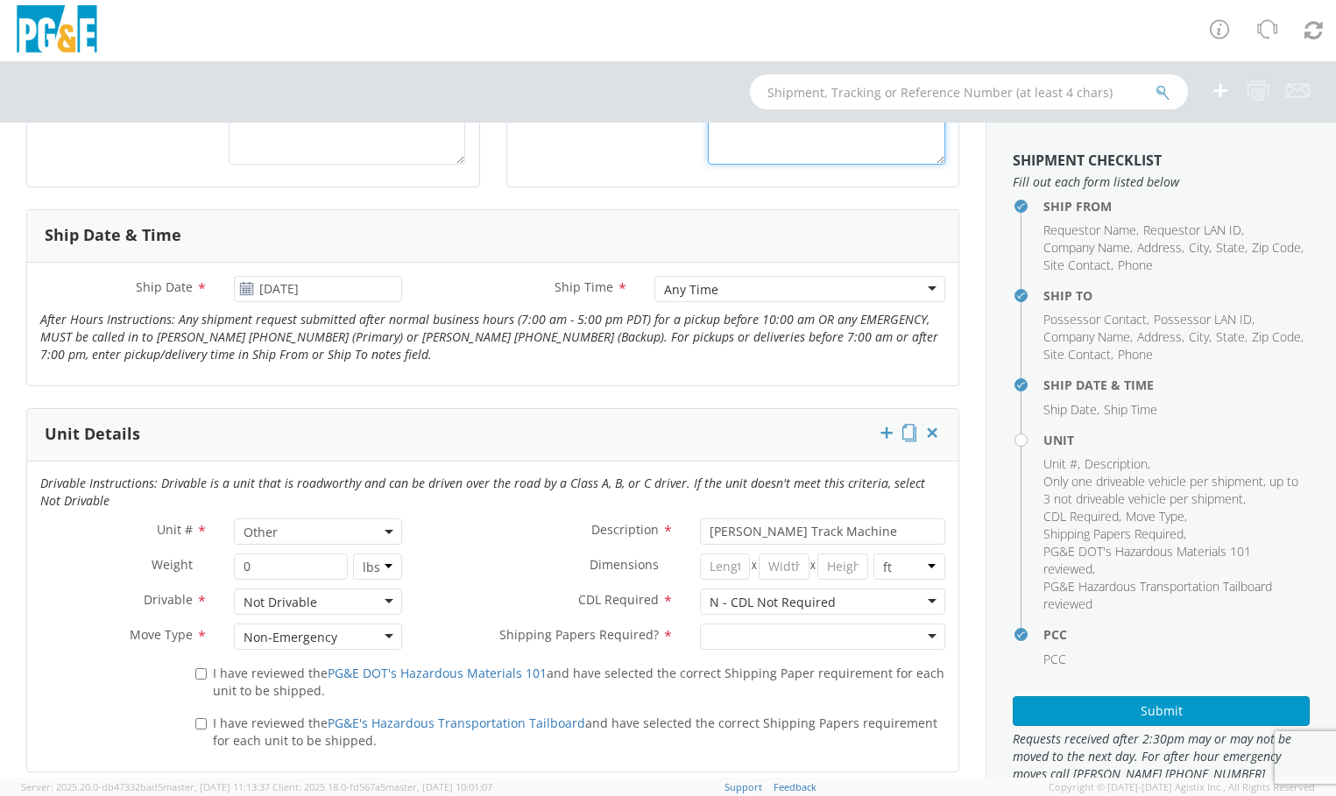
scroll to position [701, 0]
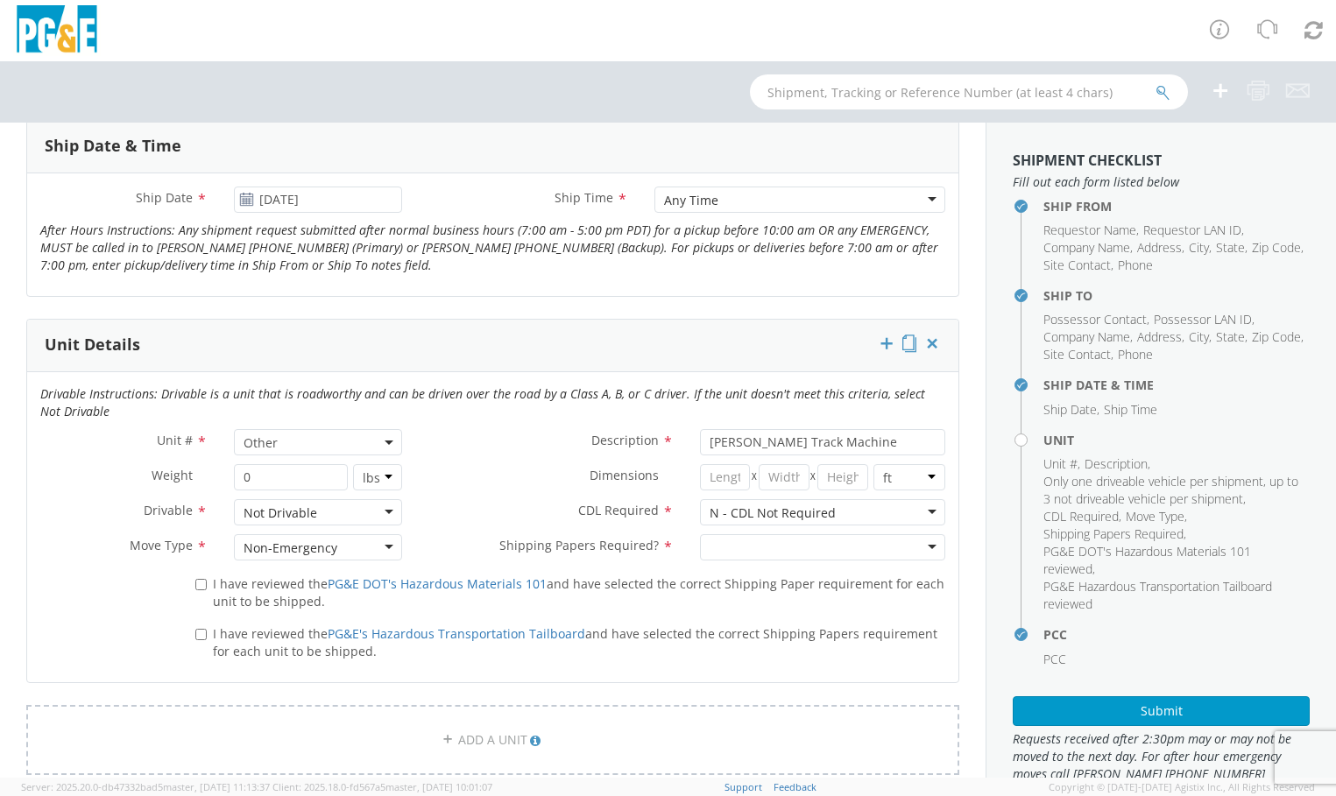
click at [913, 557] on div at bounding box center [822, 547] width 245 height 26
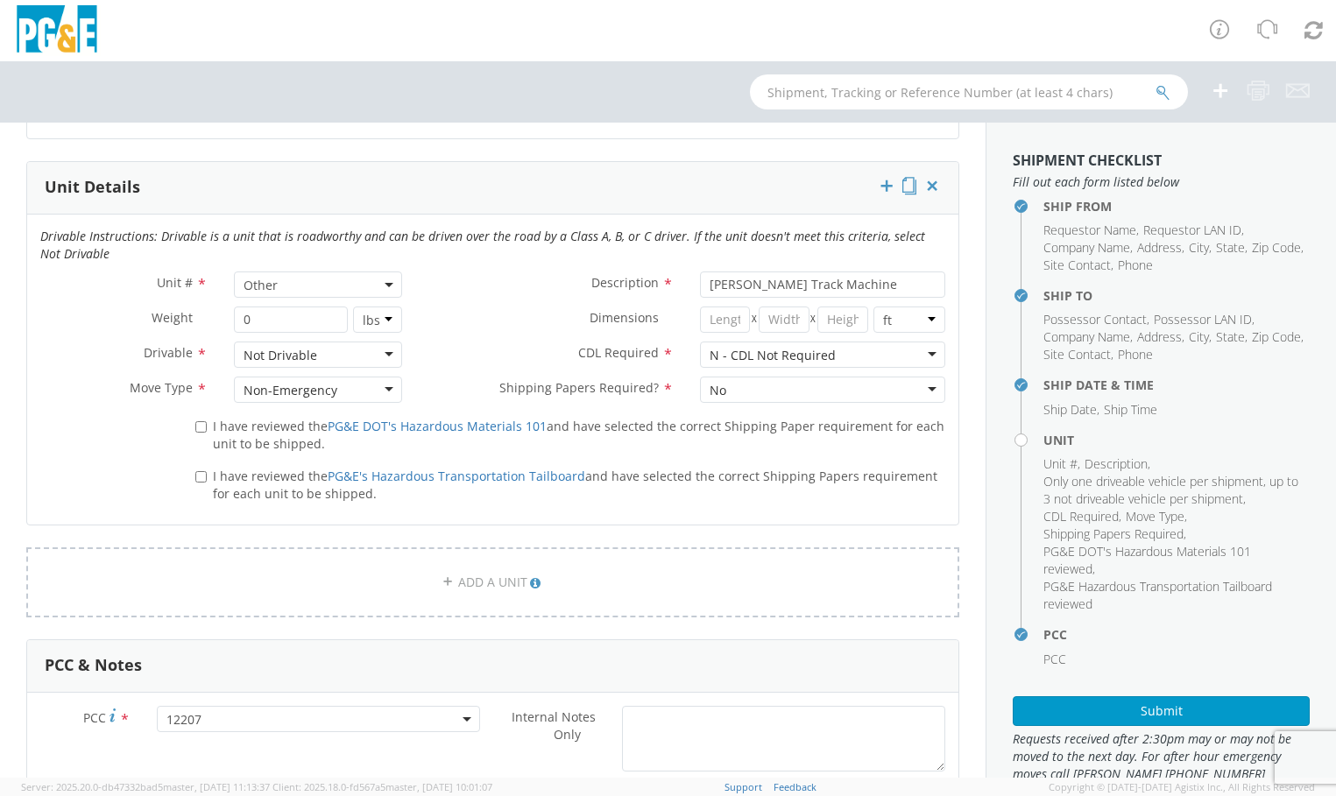
scroll to position [876, 0]
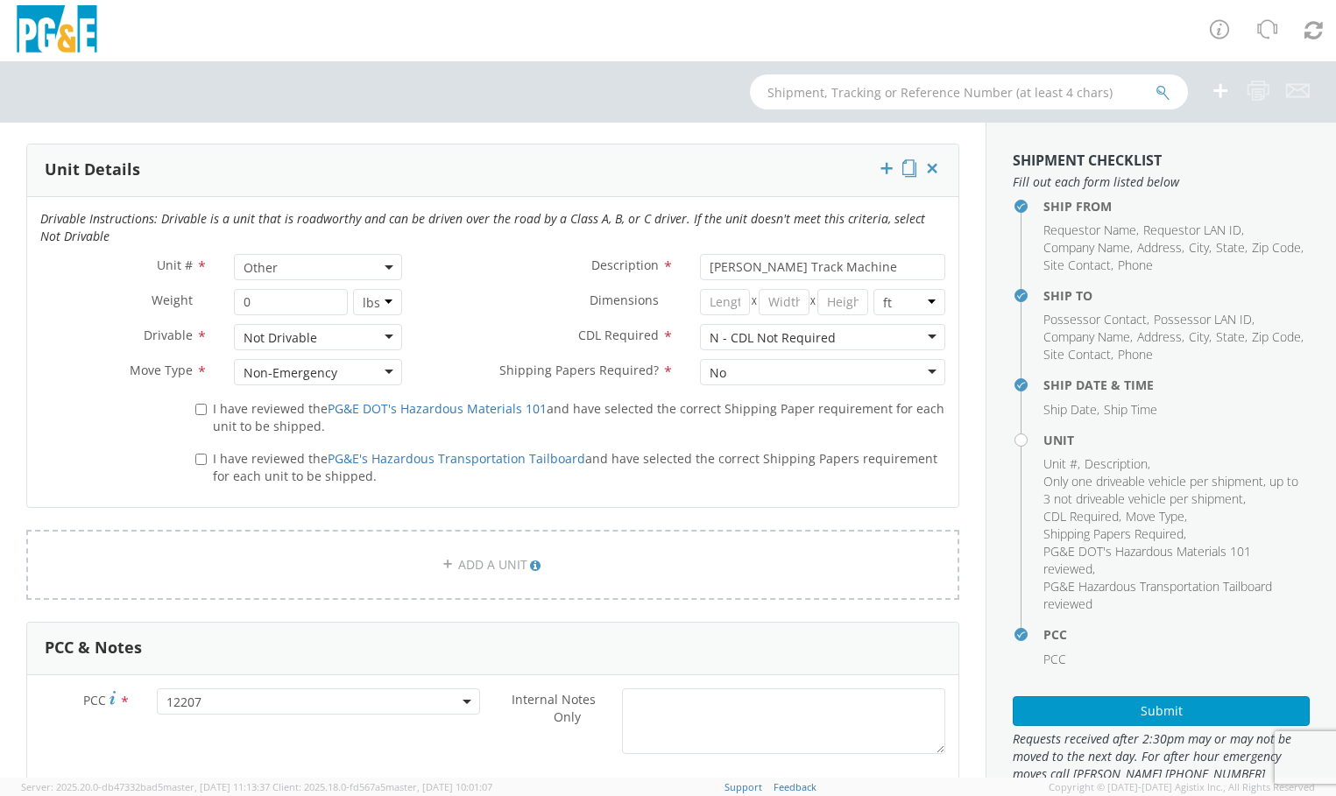
click at [206, 415] on label "I have reviewed the PG&E DOT's Hazardous Materials 101 and have selected the co…" at bounding box center [570, 417] width 750 height 38
click at [206, 415] on input "I have reviewed the PG&E DOT's Hazardous Materials 101 and have selected the co…" at bounding box center [200, 409] width 11 height 11
checkbox input "true"
click at [201, 456] on input "I have reviewed the PG&E's Hazardous Transportation Tailboard and have selected…" at bounding box center [200, 459] width 11 height 11
checkbox input "true"
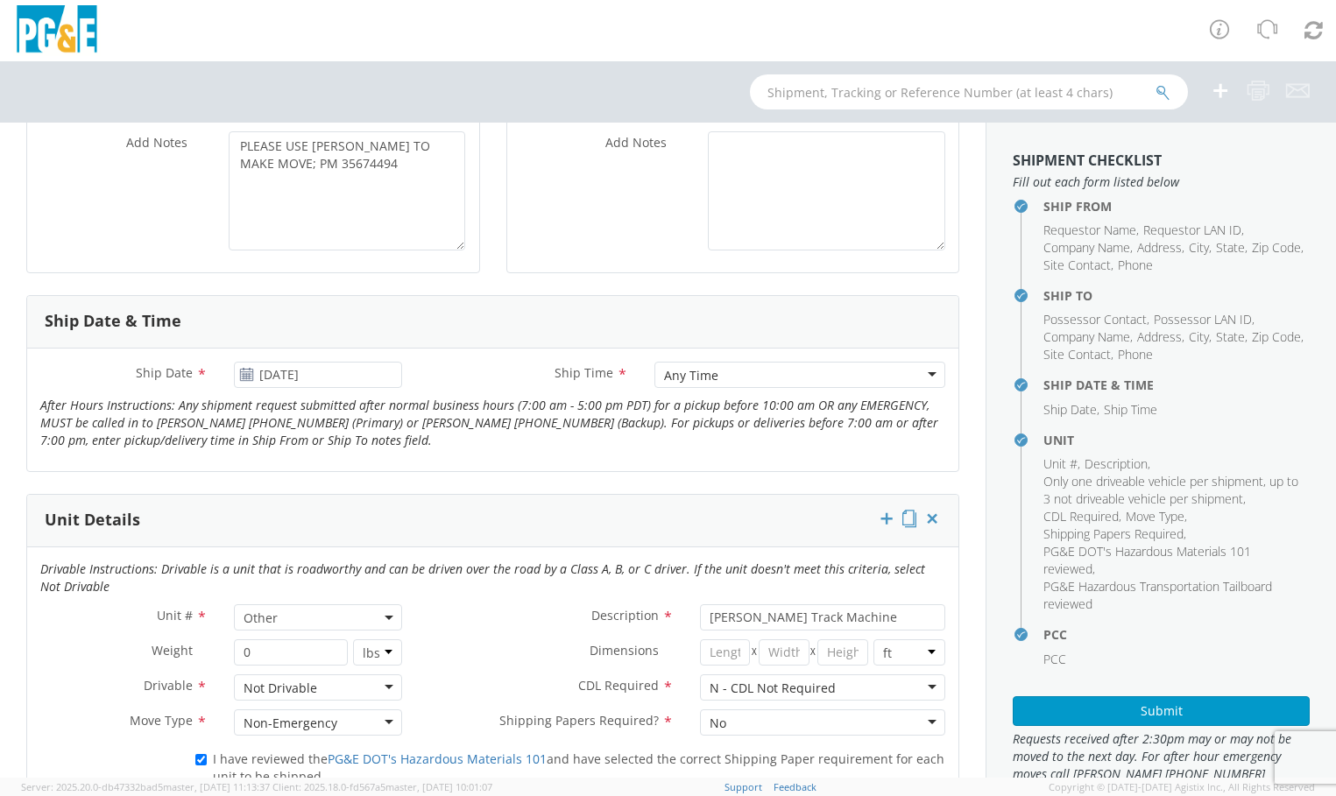
scroll to position [88, 0]
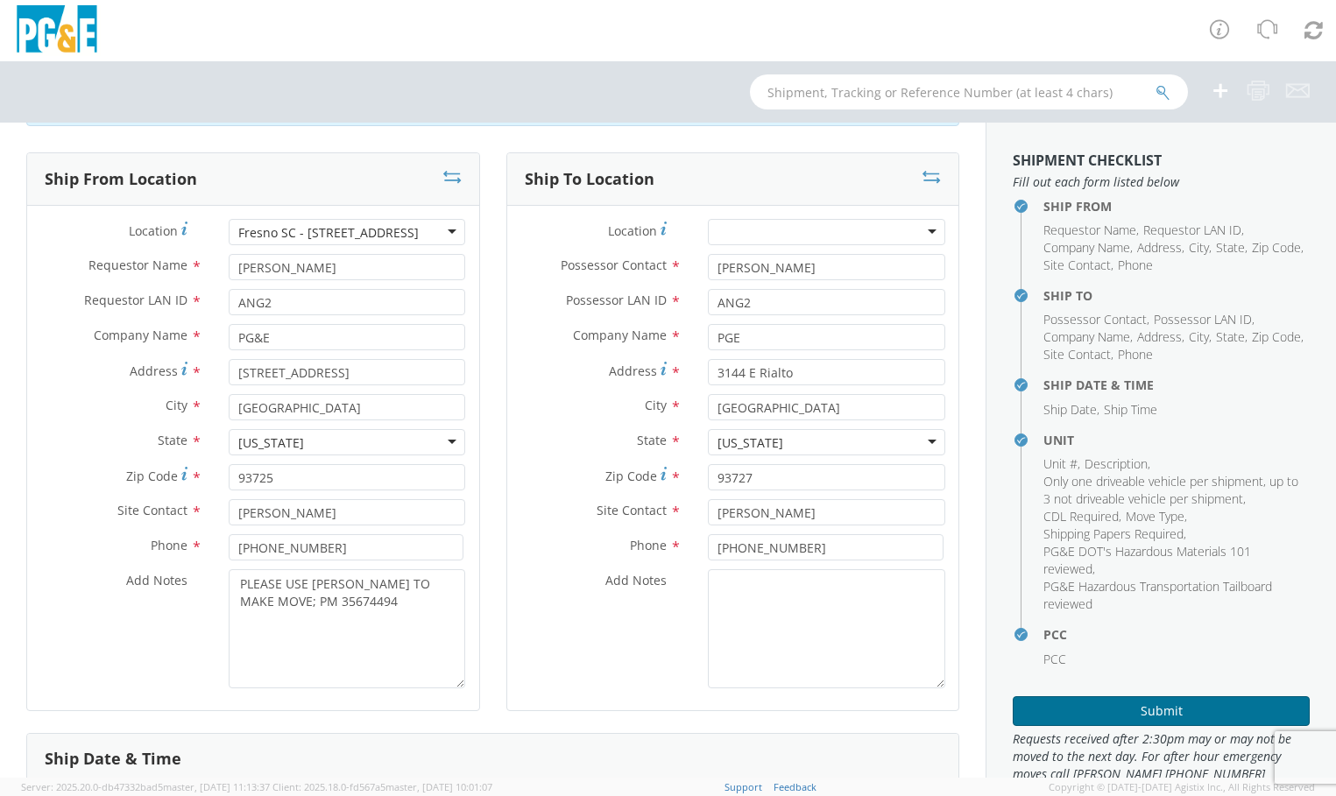
click at [1055, 709] on button "Submit" at bounding box center [1161, 711] width 297 height 30
